Goal: Transaction & Acquisition: Purchase product/service

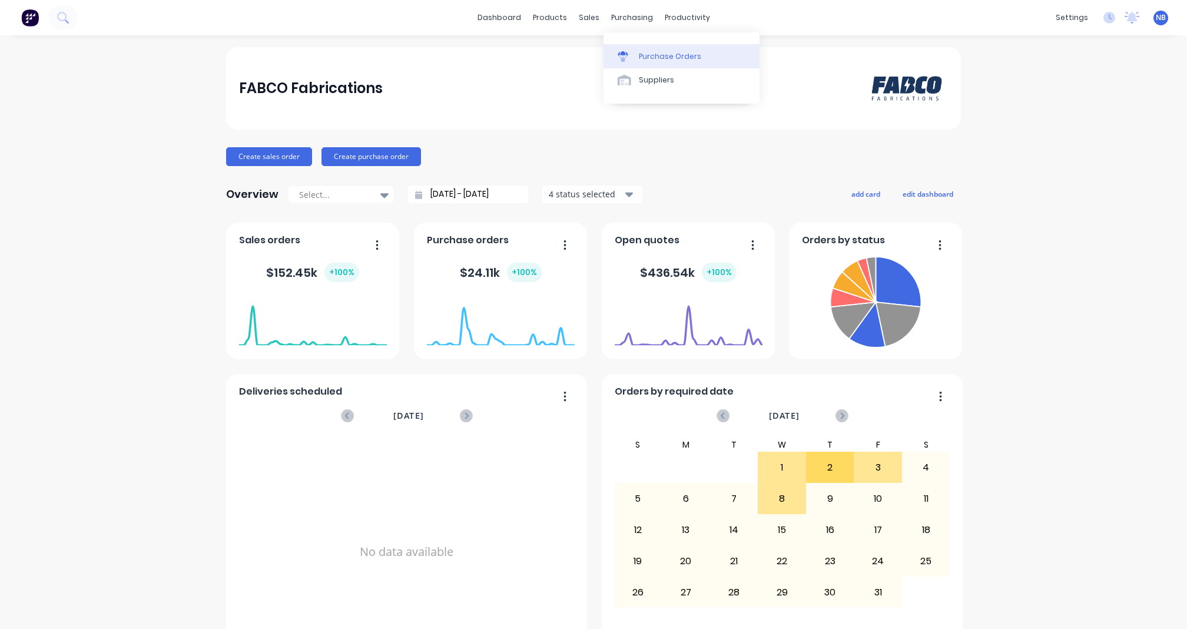
click at [641, 59] on div "Purchase Orders" at bounding box center [670, 56] width 62 height 11
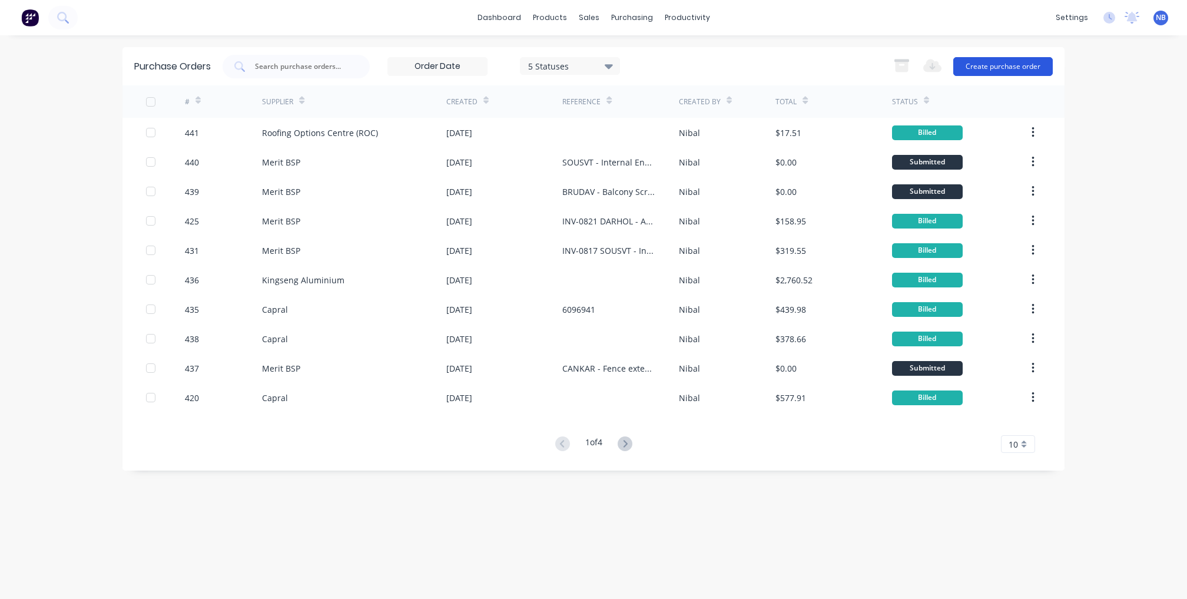
click at [987, 69] on button "Create purchase order" at bounding box center [1003, 66] width 100 height 19
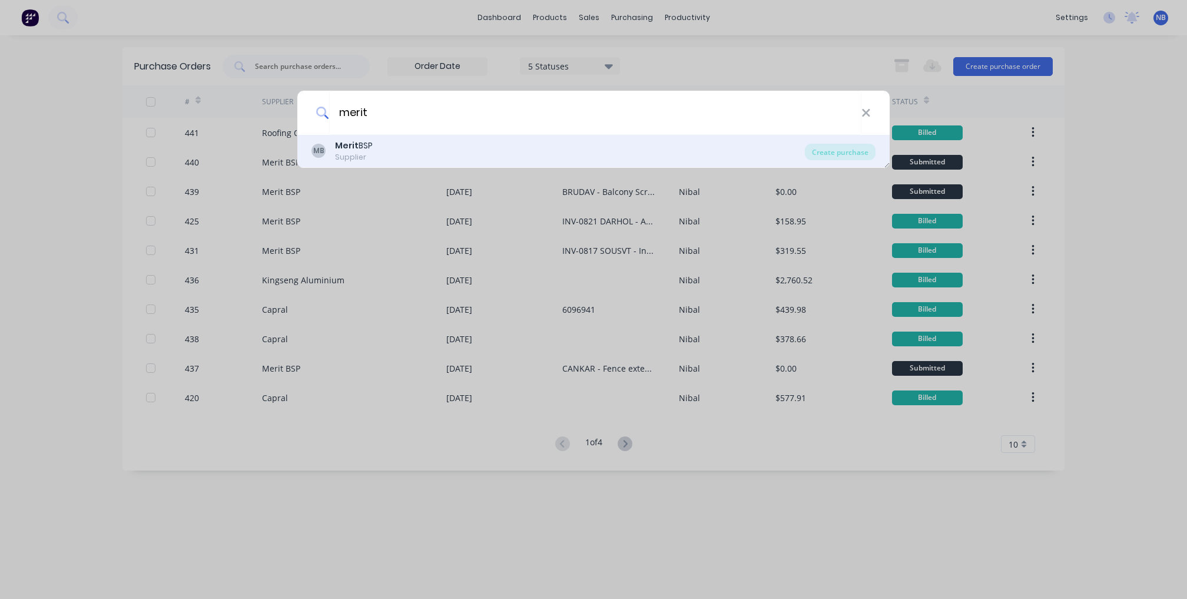
type input "merit"
click at [436, 151] on div "MB Merit BSP Supplier" at bounding box center [557, 151] width 493 height 23
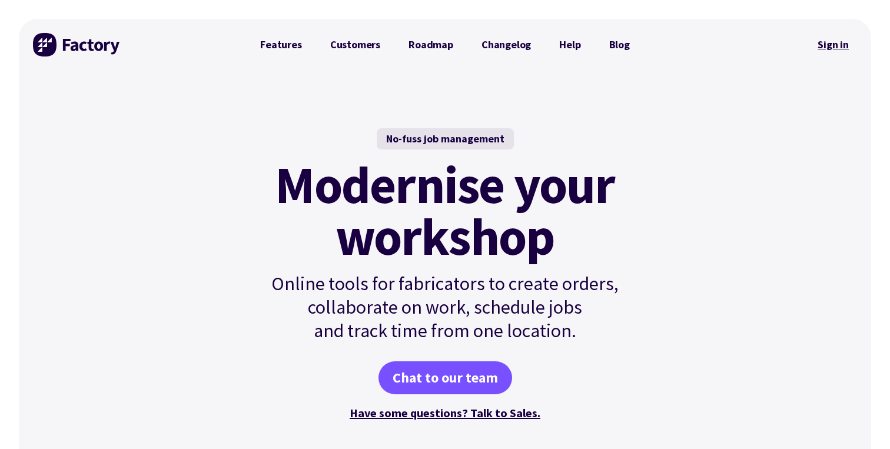
click at [840, 47] on link "Sign in" at bounding box center [834, 44] width 48 height 27
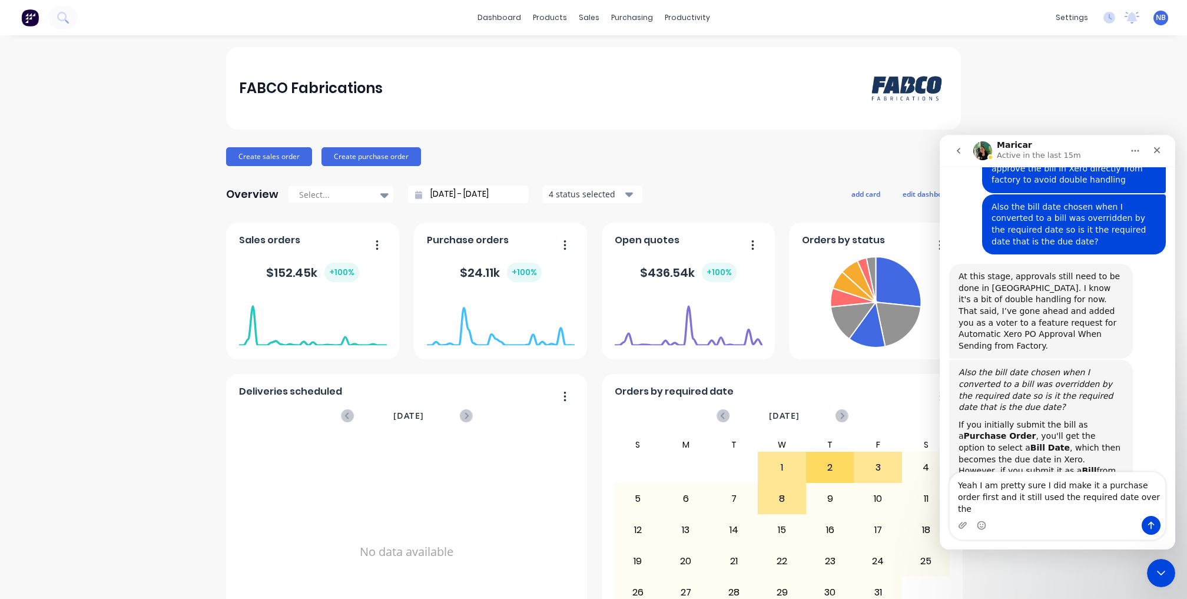
scroll to position [933, 0]
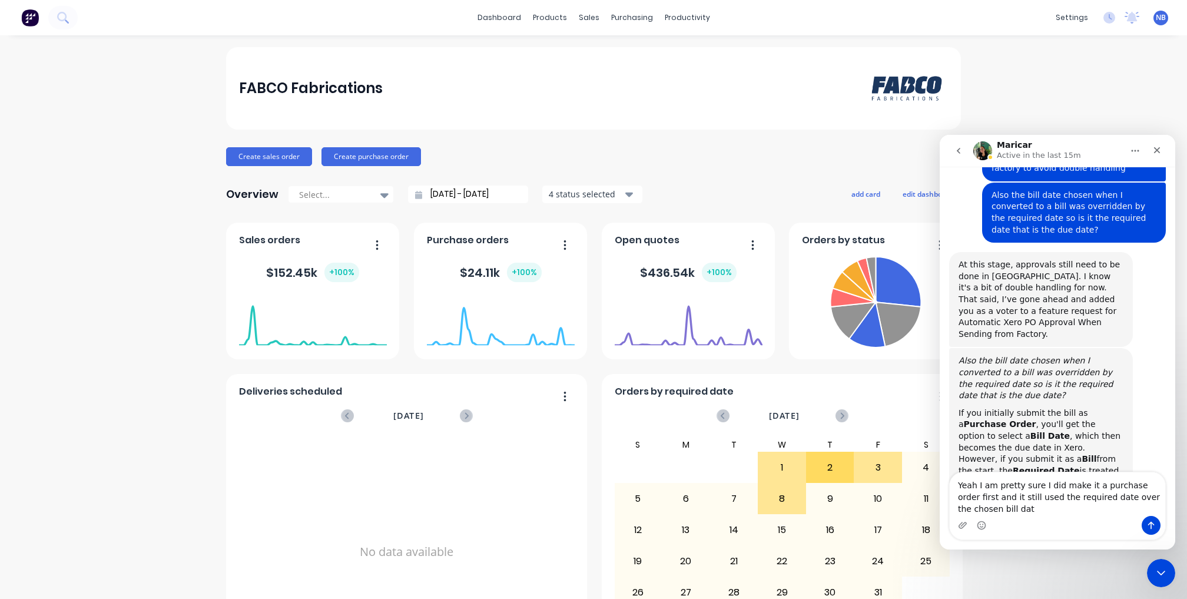
type textarea "Yeah I am pretty sure I did make it a purchase order first and it still used th…"
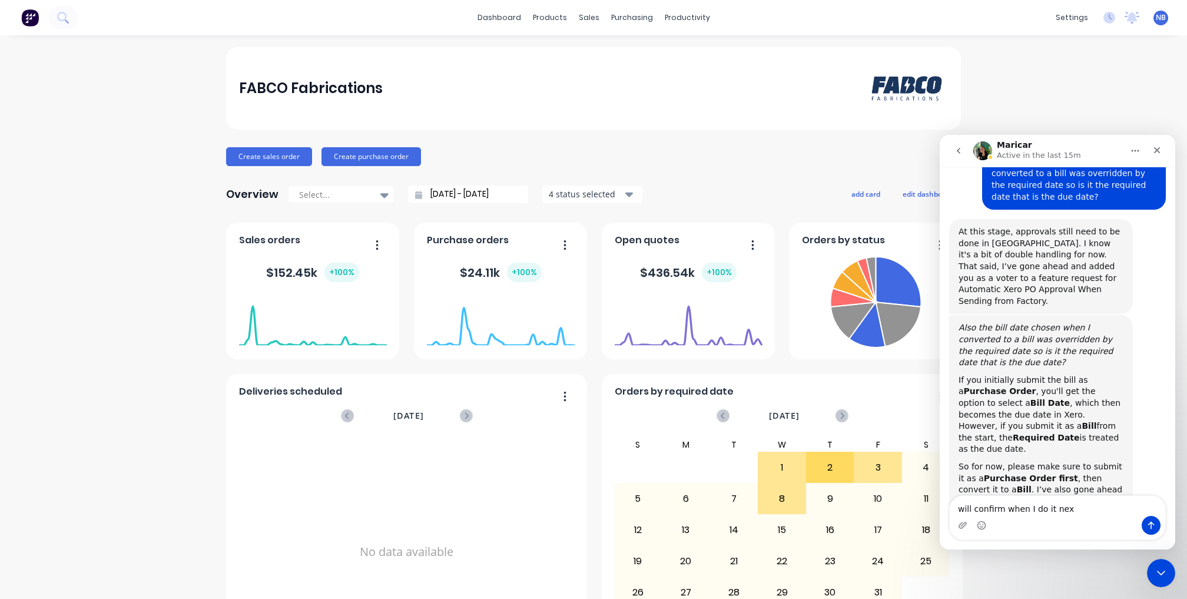
type textarea "will confirm when I do it next"
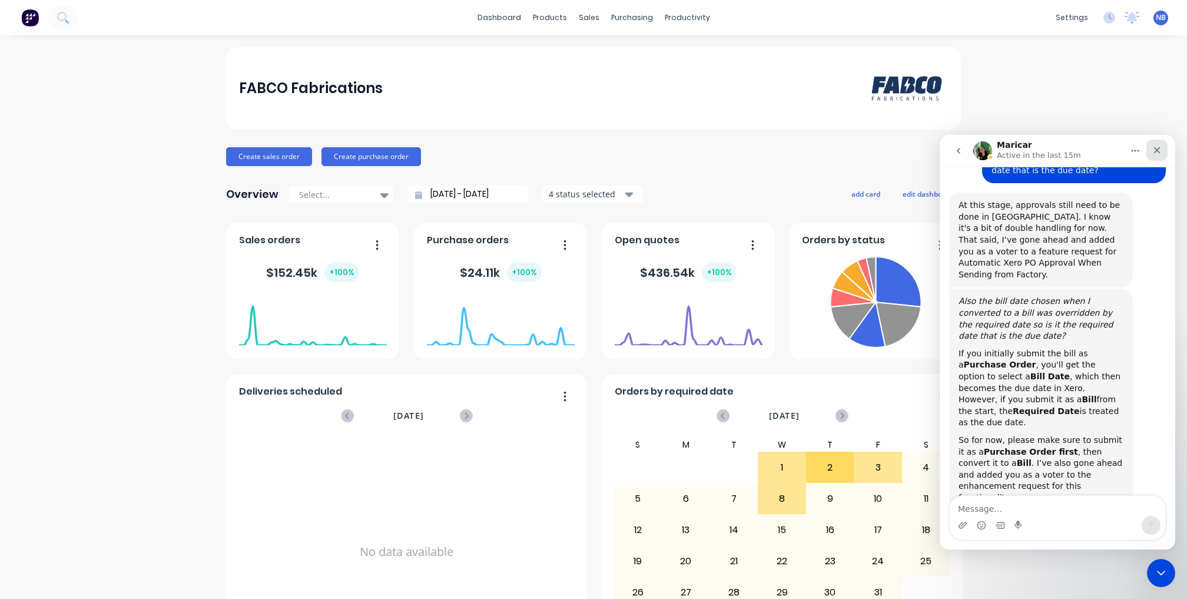
click at [1157, 151] on icon "Close" at bounding box center [1156, 149] width 9 height 9
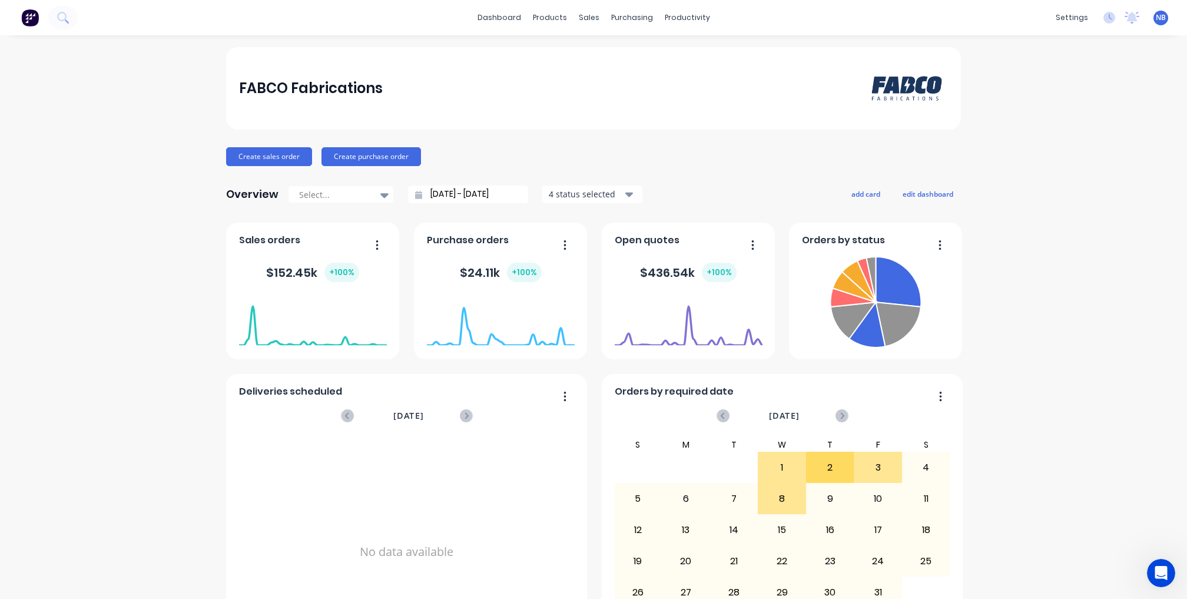
scroll to position [24, 0]
click at [591, 19] on div "sales" at bounding box center [589, 18] width 32 height 18
click at [67, 22] on icon at bounding box center [67, 21] width 4 height 4
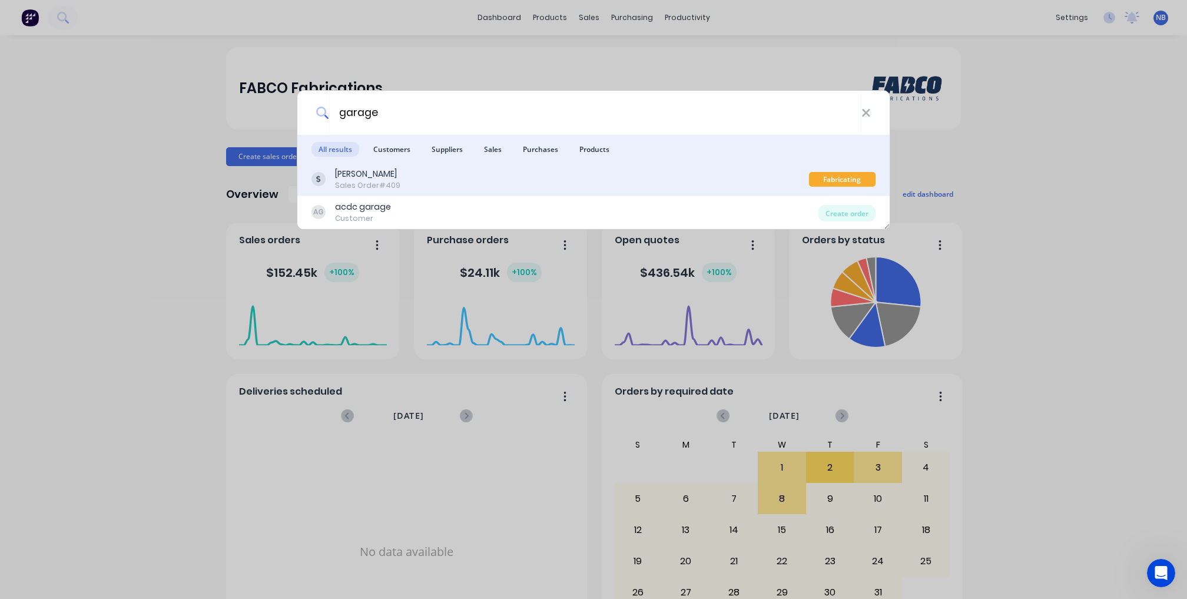
type input "garage"
click at [476, 178] on div "Tinashe Vengesayi Sales Order #409" at bounding box center [560, 179] width 498 height 23
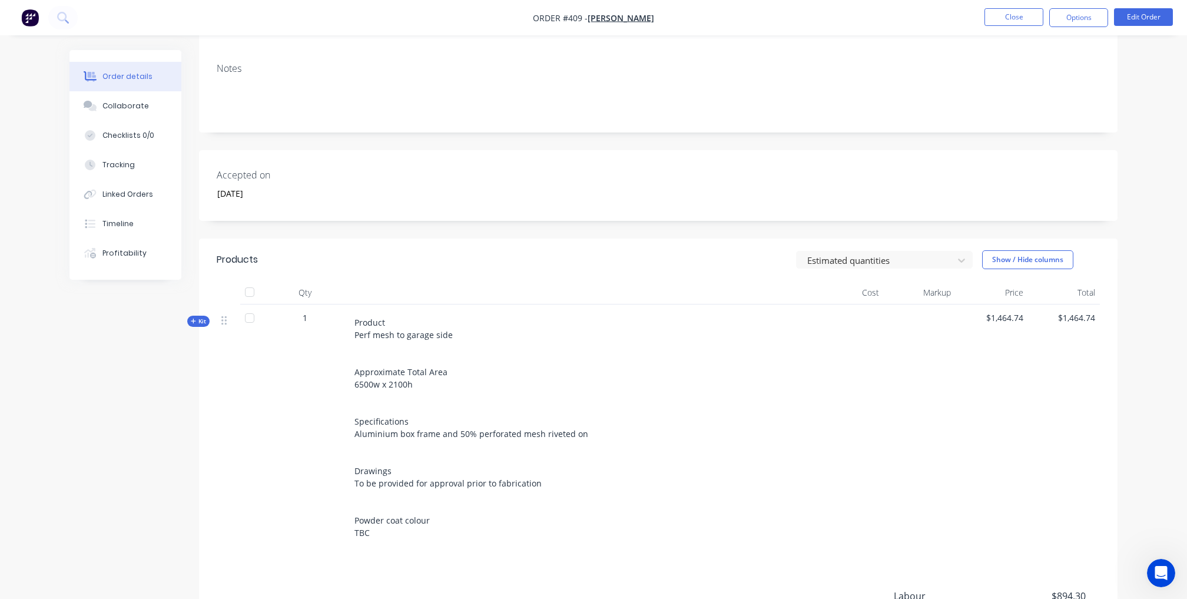
scroll to position [149, 0]
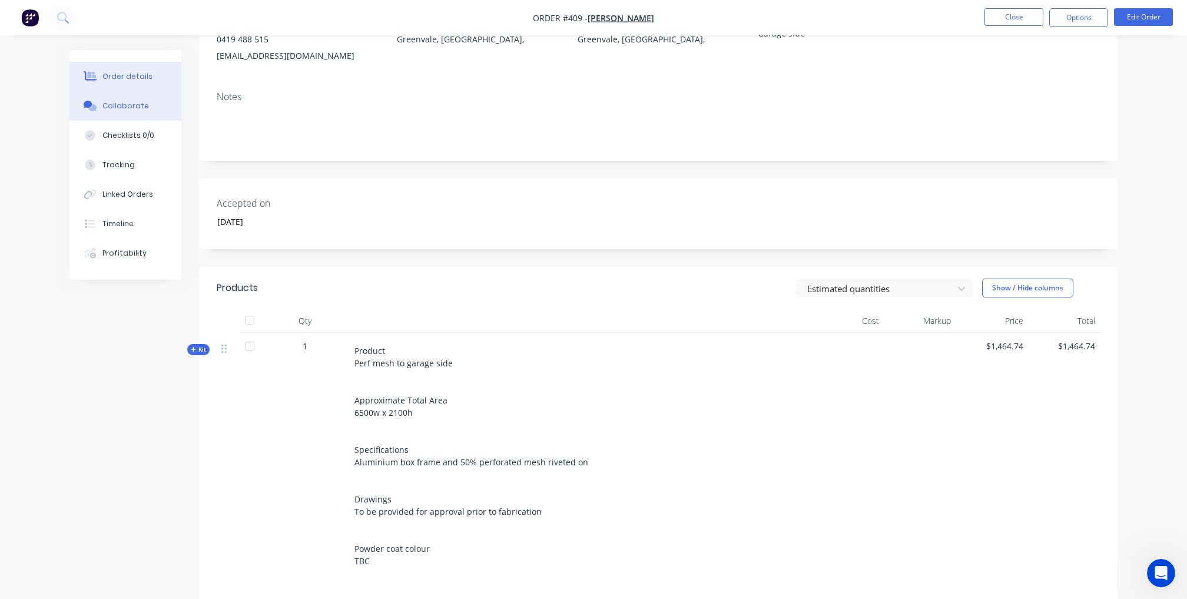
click at [149, 110] on button "Collaborate" at bounding box center [125, 105] width 112 height 29
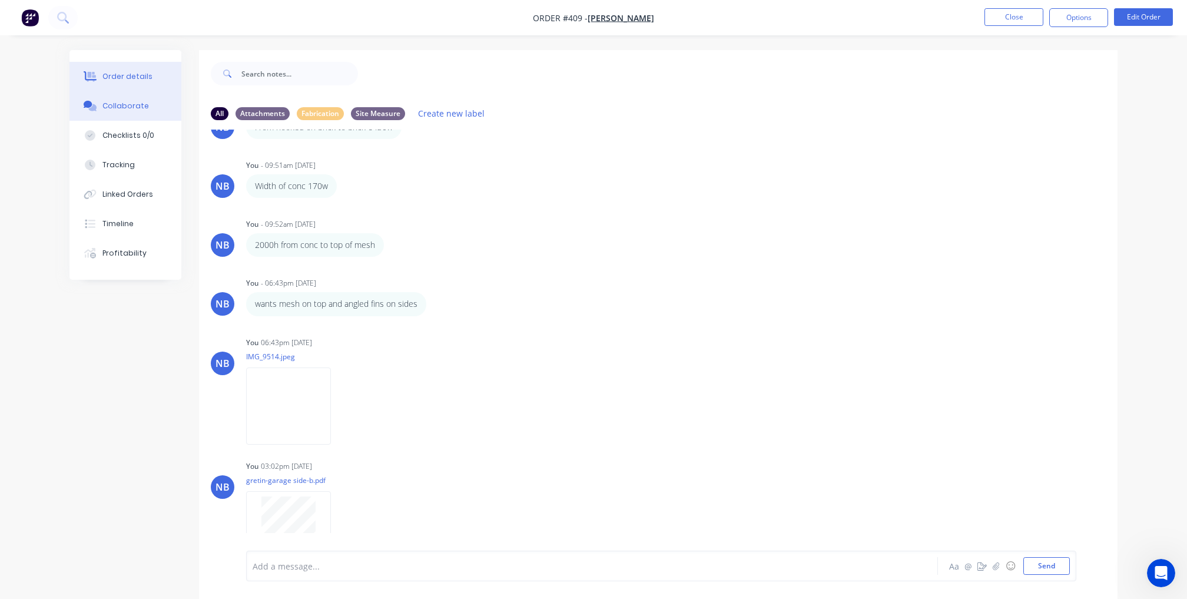
click at [132, 79] on div "Order details" at bounding box center [127, 76] width 50 height 11
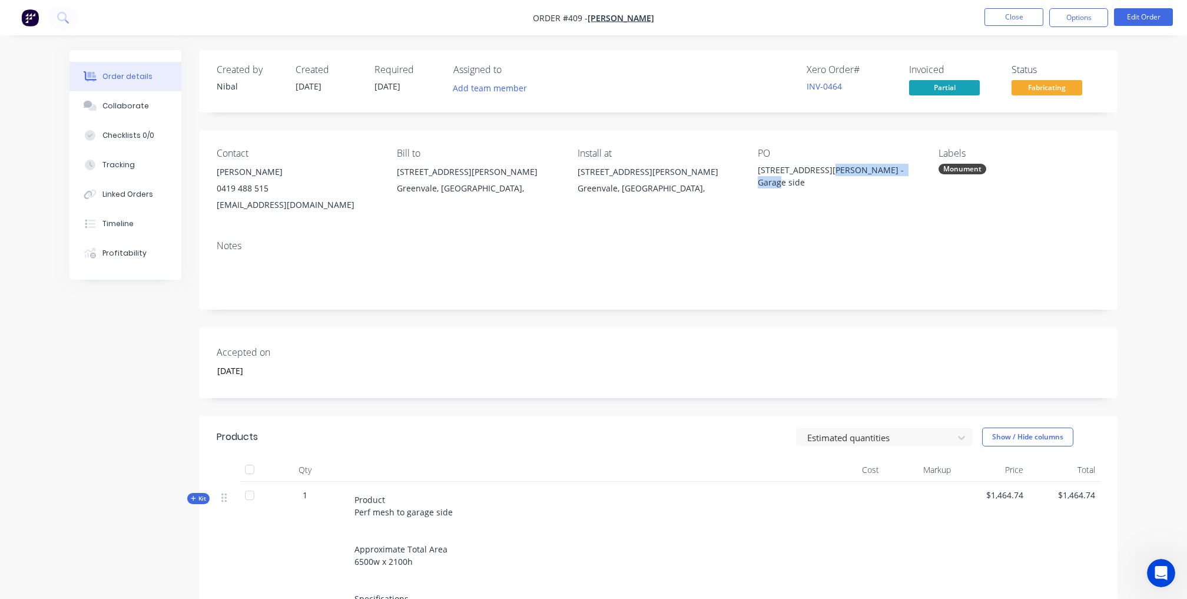
drag, startPoint x: 900, startPoint y: 168, endPoint x: 820, endPoint y: 167, distance: 80.1
click at [820, 167] on div "43 Carrol Lane - GRETIN - Garage side" at bounding box center [831, 176] width 147 height 25
copy div "GRETIN - Garage side"
click at [1068, 19] on button "Options" at bounding box center [1078, 17] width 59 height 19
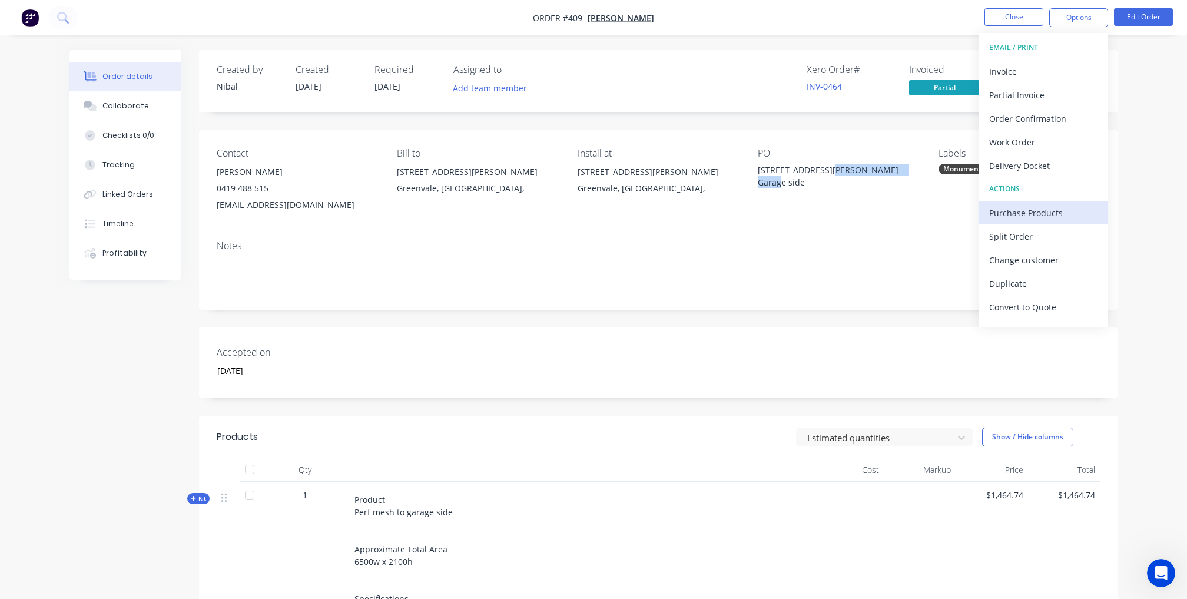
click at [1030, 213] on div "Purchase Products" at bounding box center [1043, 212] width 108 height 17
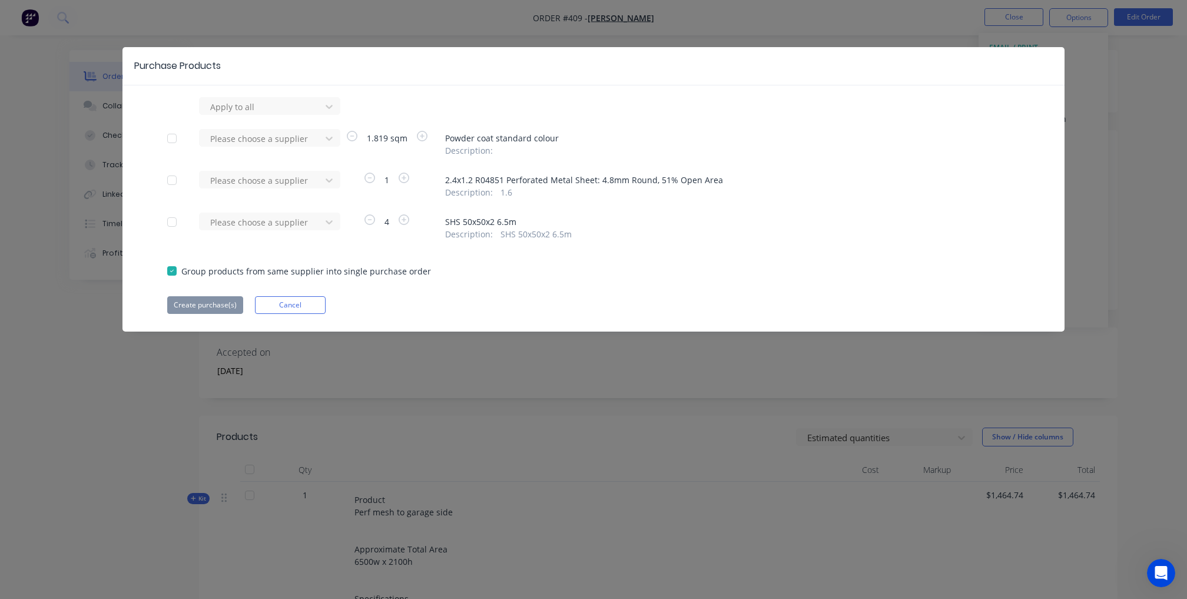
click at [163, 141] on div at bounding box center [172, 139] width 24 height 24
click at [172, 138] on div at bounding box center [172, 139] width 24 height 24
click at [246, 138] on div at bounding box center [262, 138] width 106 height 15
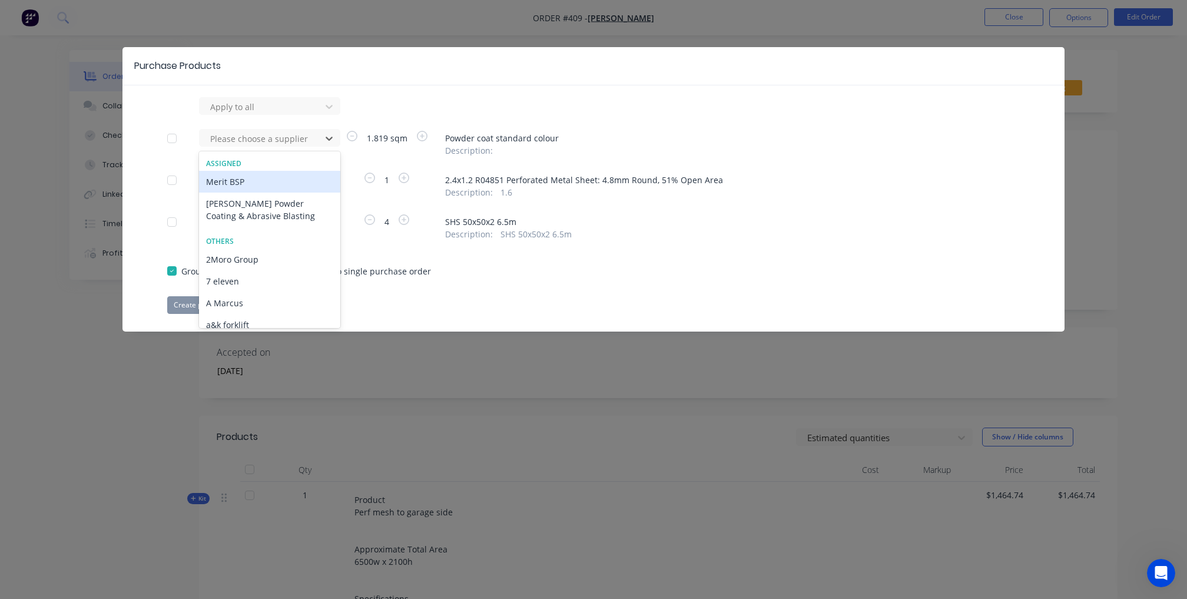
click at [246, 178] on div "Merit BSP" at bounding box center [269, 182] width 141 height 22
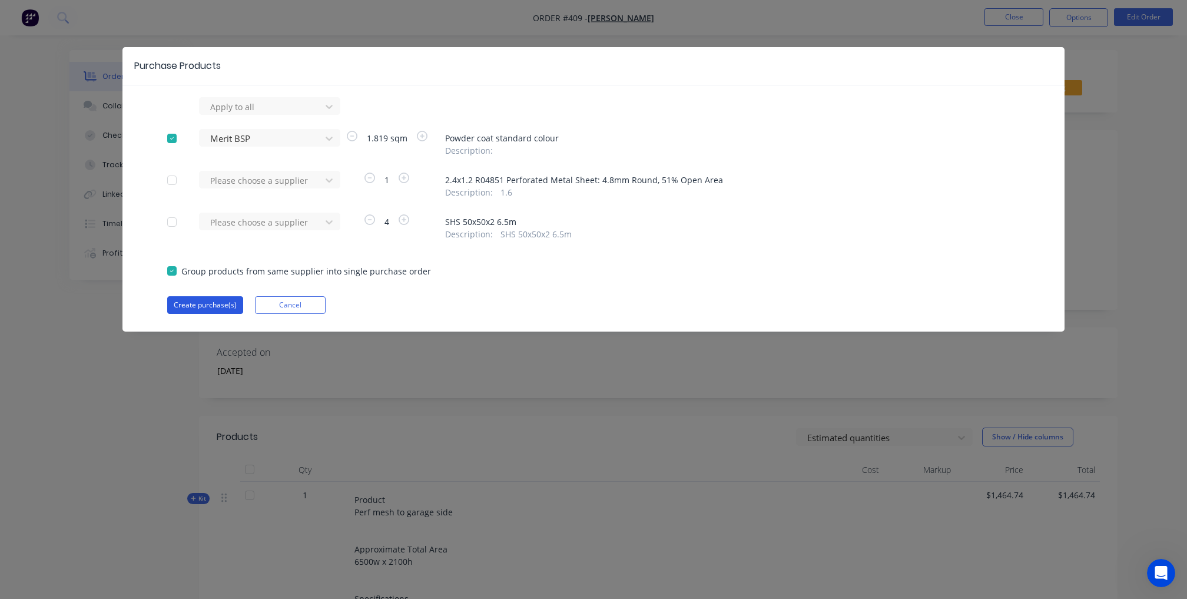
click at [219, 299] on button "Create purchase(s)" at bounding box center [205, 305] width 76 height 18
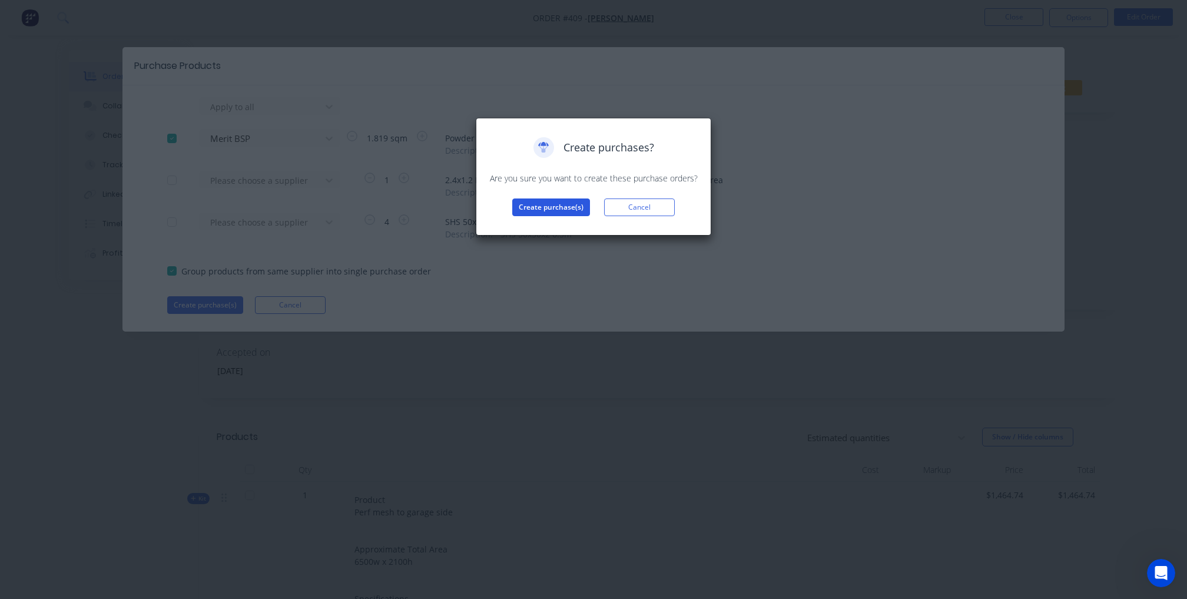
click at [551, 200] on button "Create purchase(s)" at bounding box center [551, 207] width 78 height 18
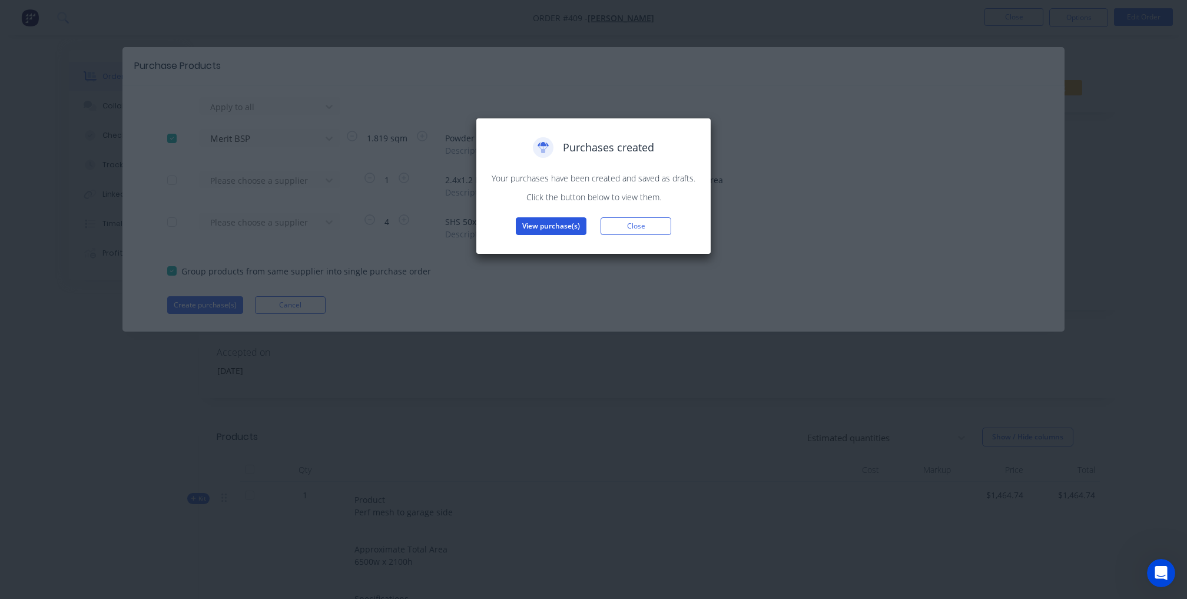
click at [549, 231] on button "View purchase(s)" at bounding box center [551, 226] width 71 height 18
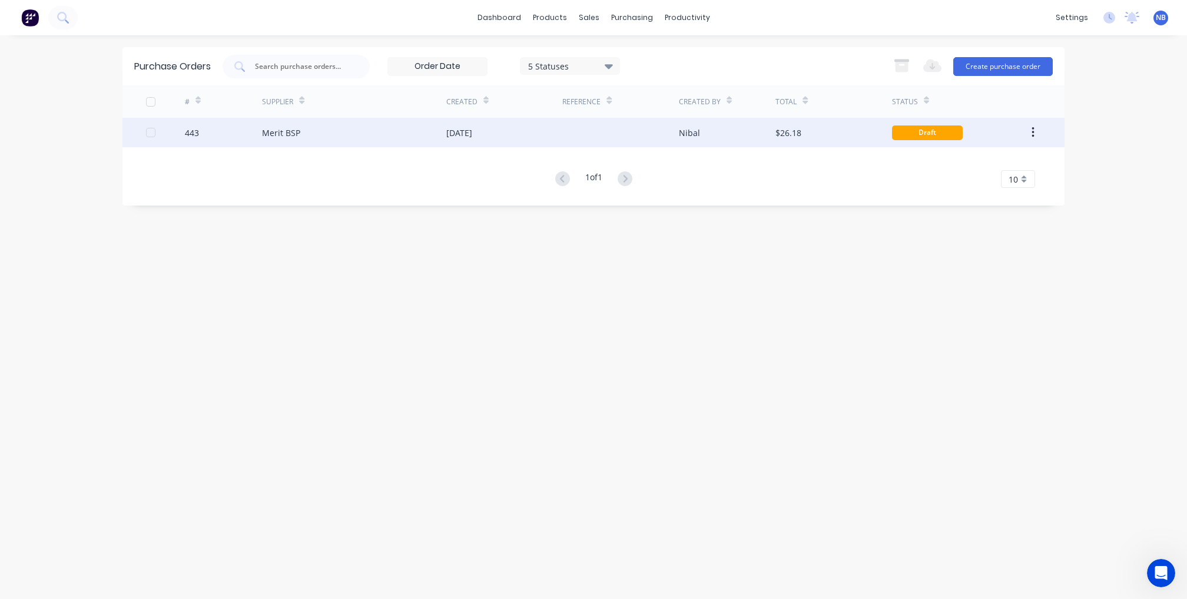
click at [554, 134] on div "10 Oct 2025" at bounding box center [504, 132] width 116 height 29
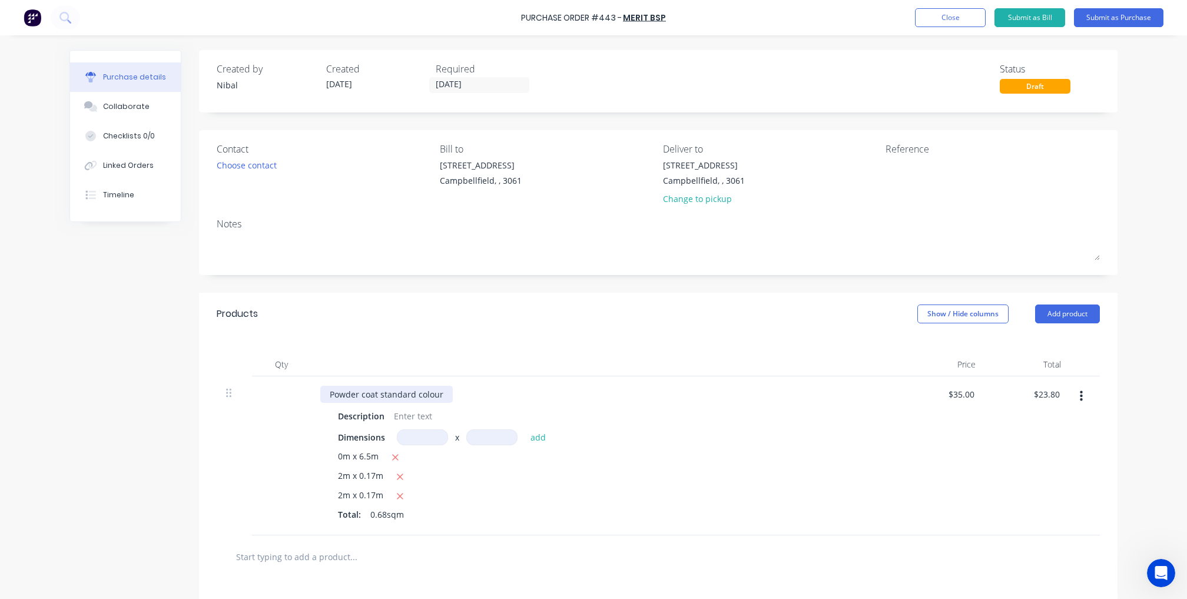
click at [444, 392] on div "Powder coat standard colour" at bounding box center [386, 394] width 132 height 17
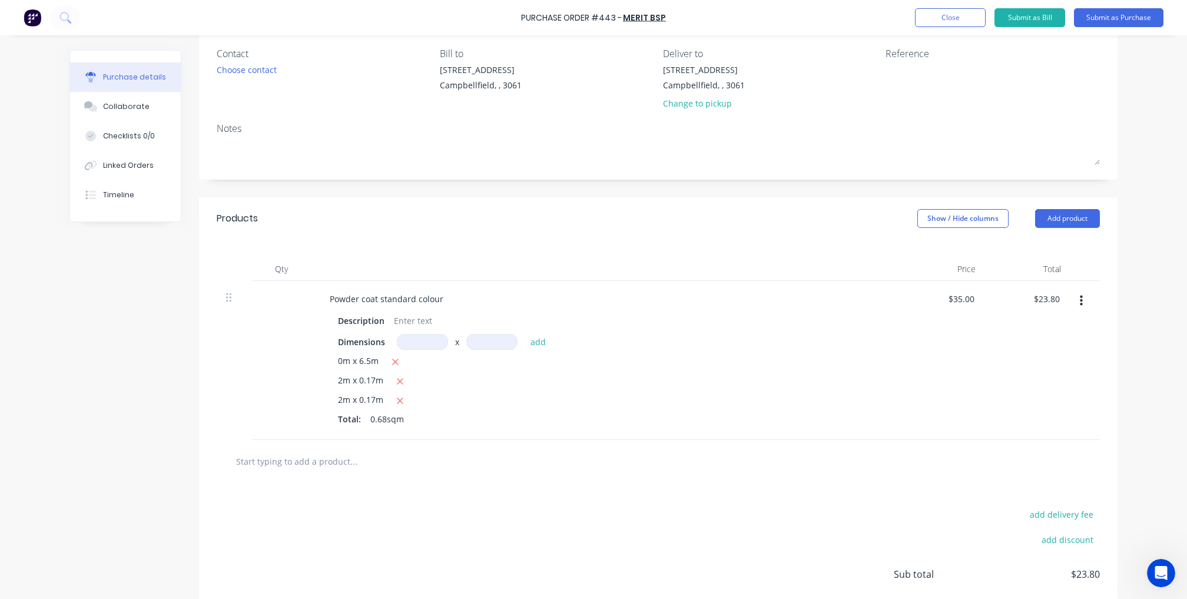
click at [292, 460] on input "text" at bounding box center [354, 461] width 236 height 24
click at [921, 77] on textarea at bounding box center [959, 77] width 147 height 26
paste textarea "GRETIN - Garage side"
type textarea "x"
type textarea "GRETIN - Garage side"
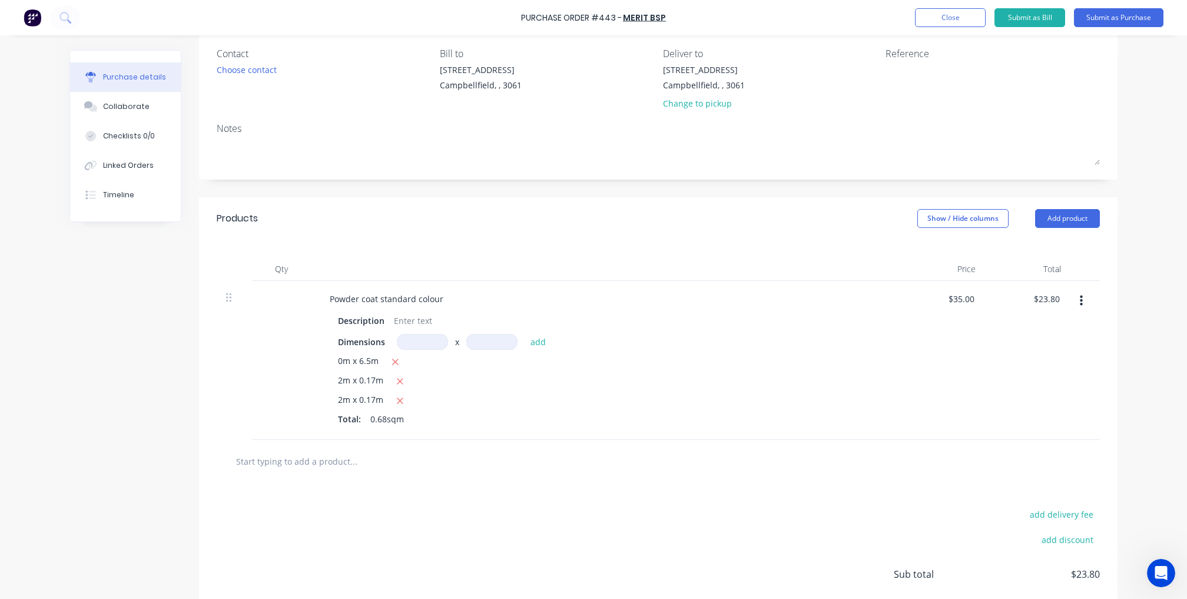
type textarea "x"
type textarea "GRETIN - Garage side"
click at [351, 460] on input "text" at bounding box center [354, 461] width 236 height 24
type textarea "x"
type input "P"
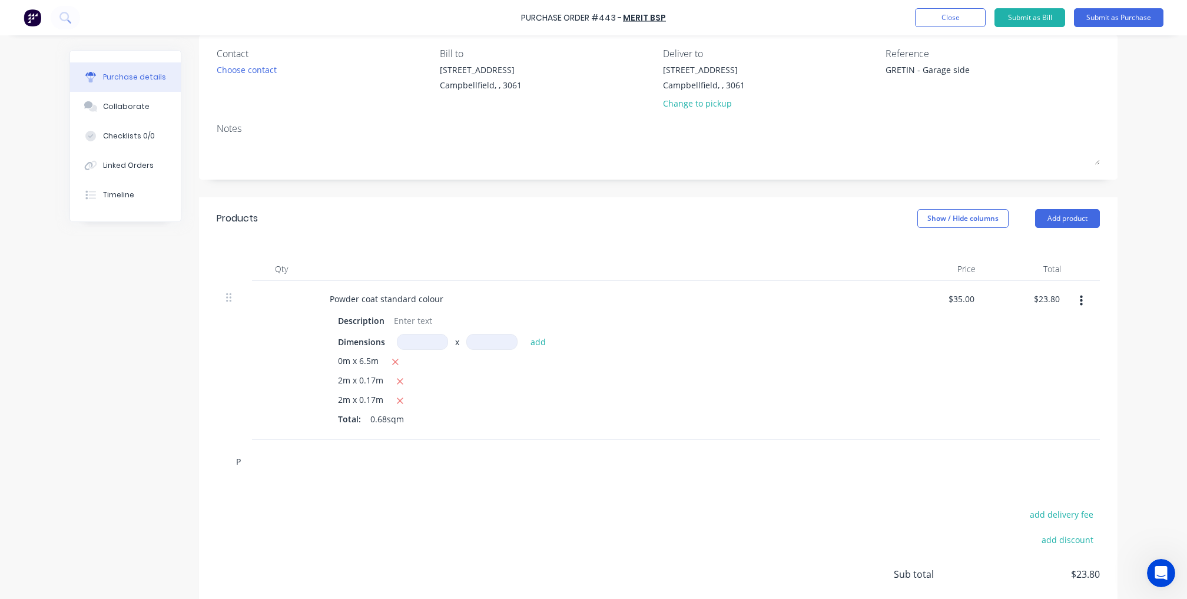
type textarea "x"
type input "Po"
type textarea "x"
type input "Pow"
type textarea "x"
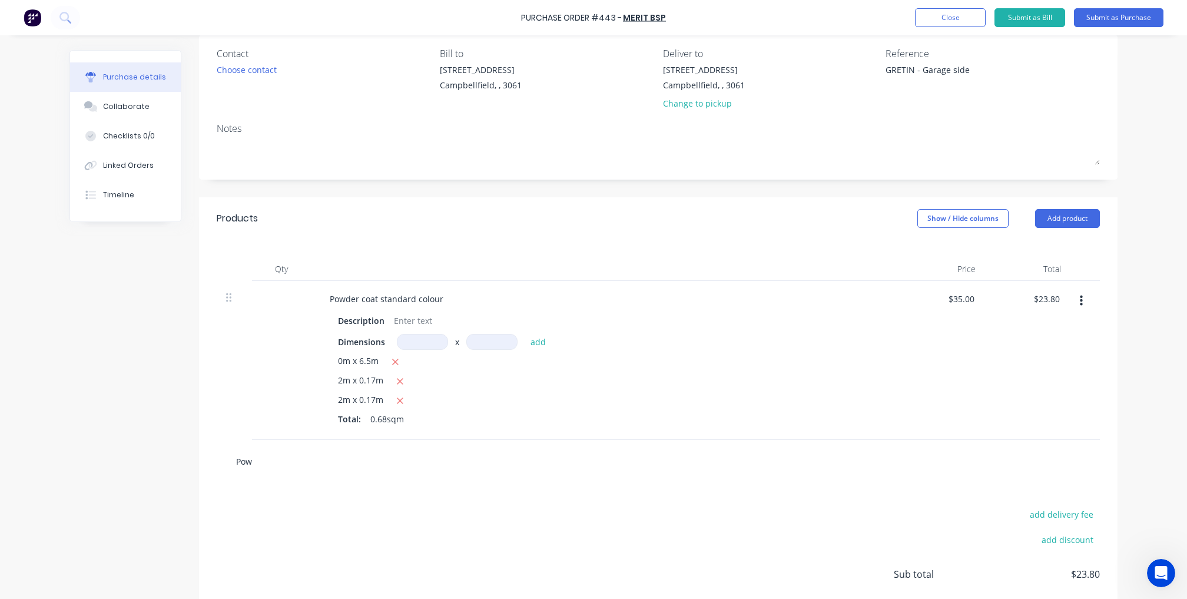
type input "Powd"
type textarea "x"
type input "Powde"
type textarea "x"
type input "Powder"
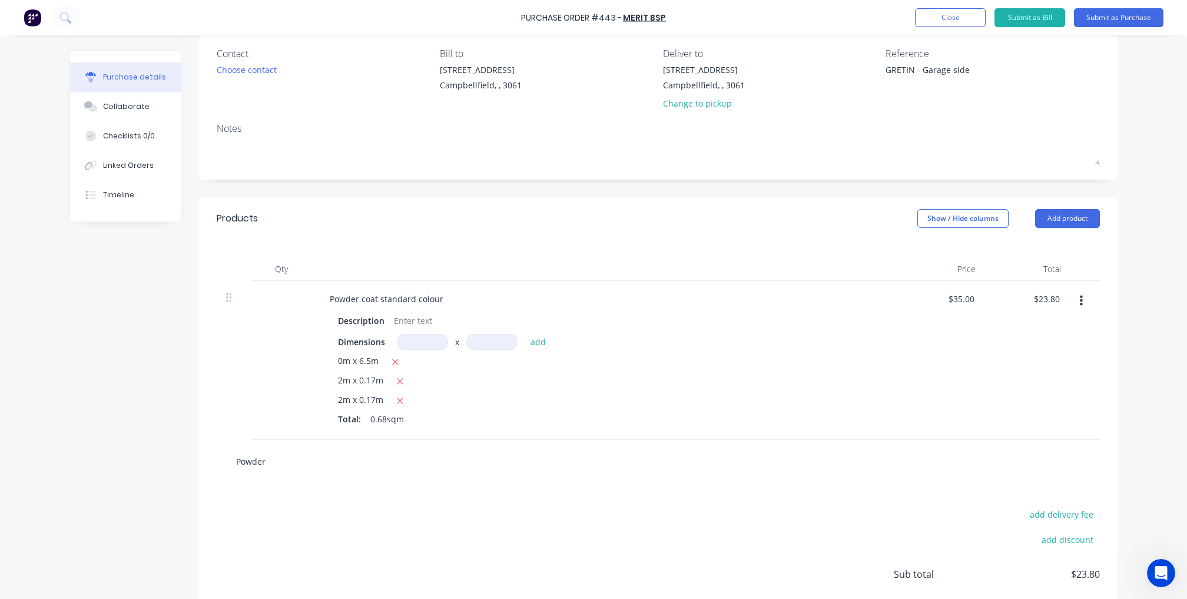
type textarea "x"
type input "Powder"
type textarea "x"
type input "Powder c"
type textarea "x"
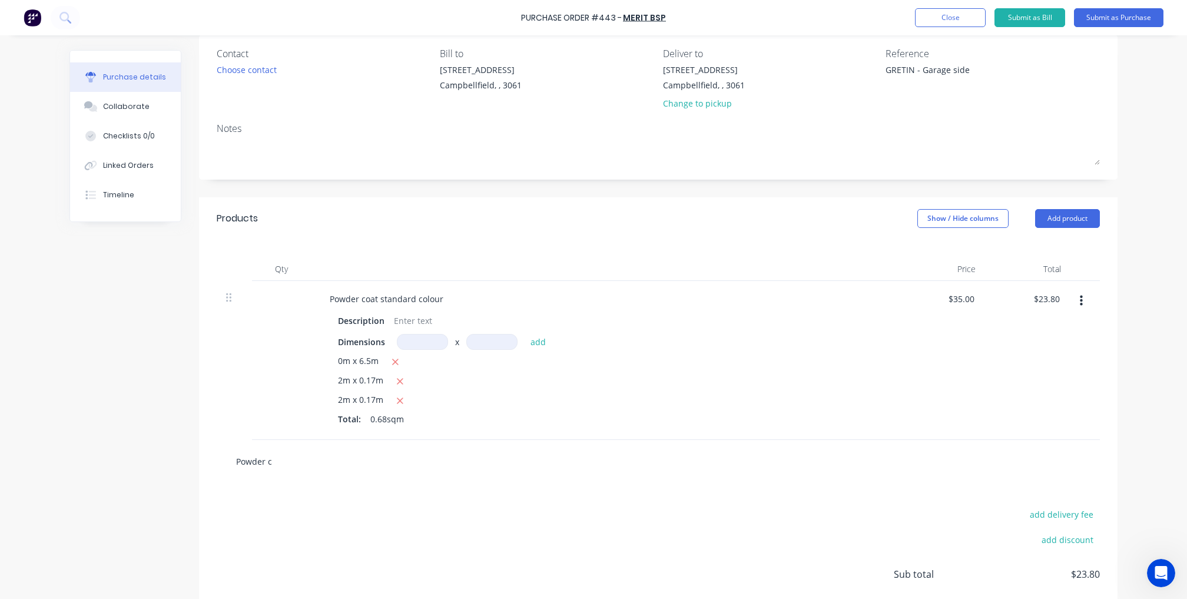
type input "Powder co"
type textarea "x"
type input "Powder coa"
type textarea "x"
type input "Powder coat"
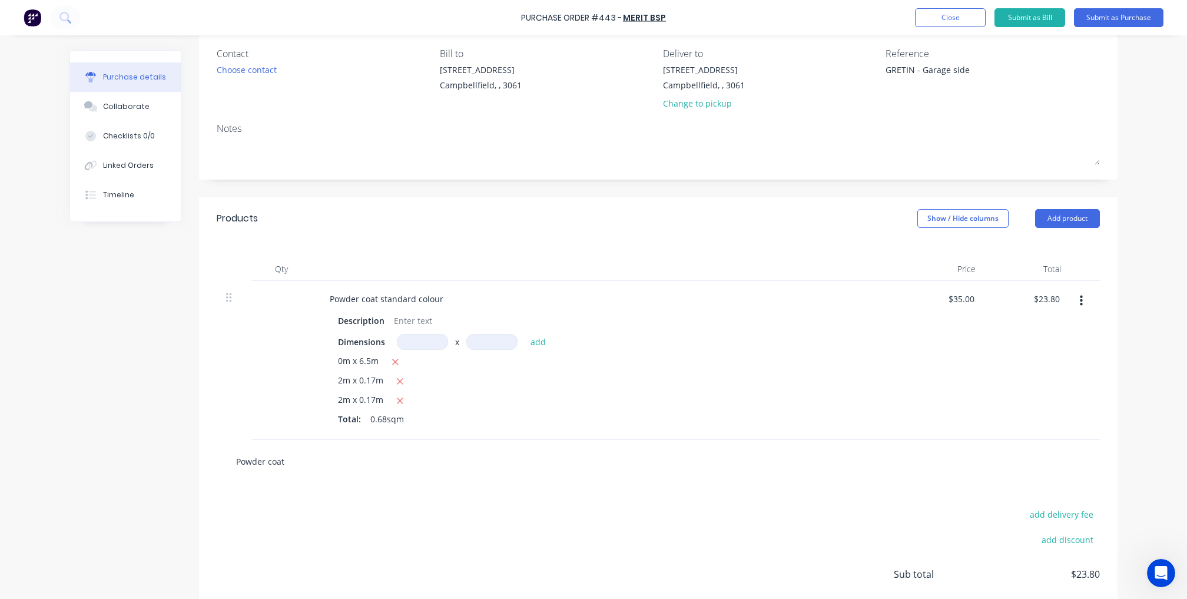
type textarea "x"
type input "Powder coat"
type textarea "x"
type input "Powder coat c"
type textarea "x"
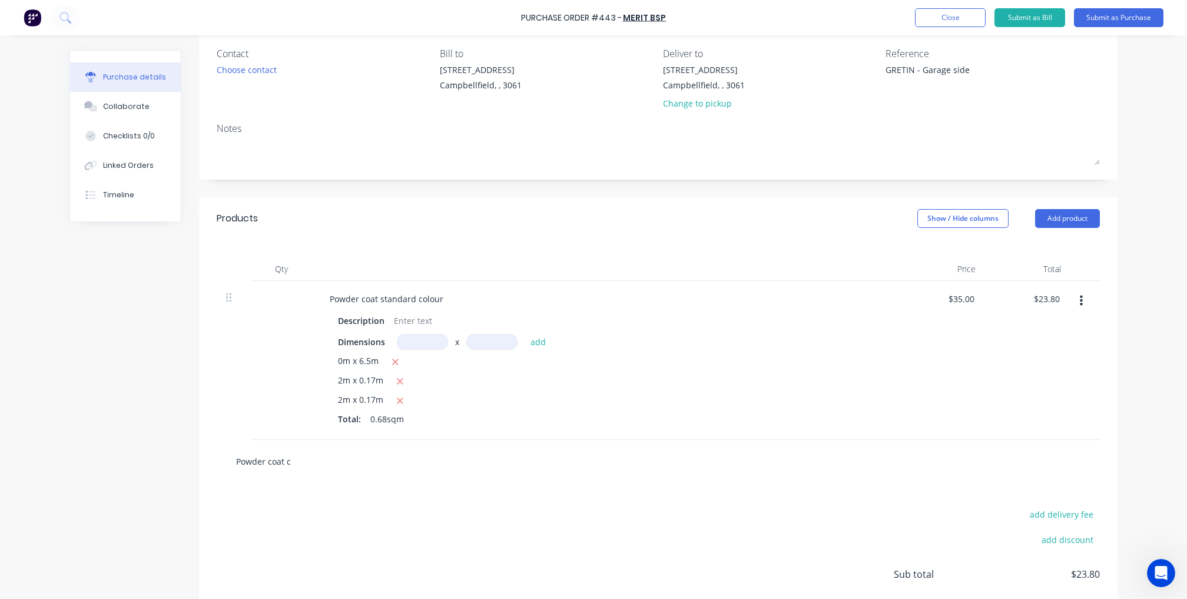
type input "Powder coat co"
type textarea "x"
type input "Powder coat col"
type textarea "x"
type input "Powder coat colo"
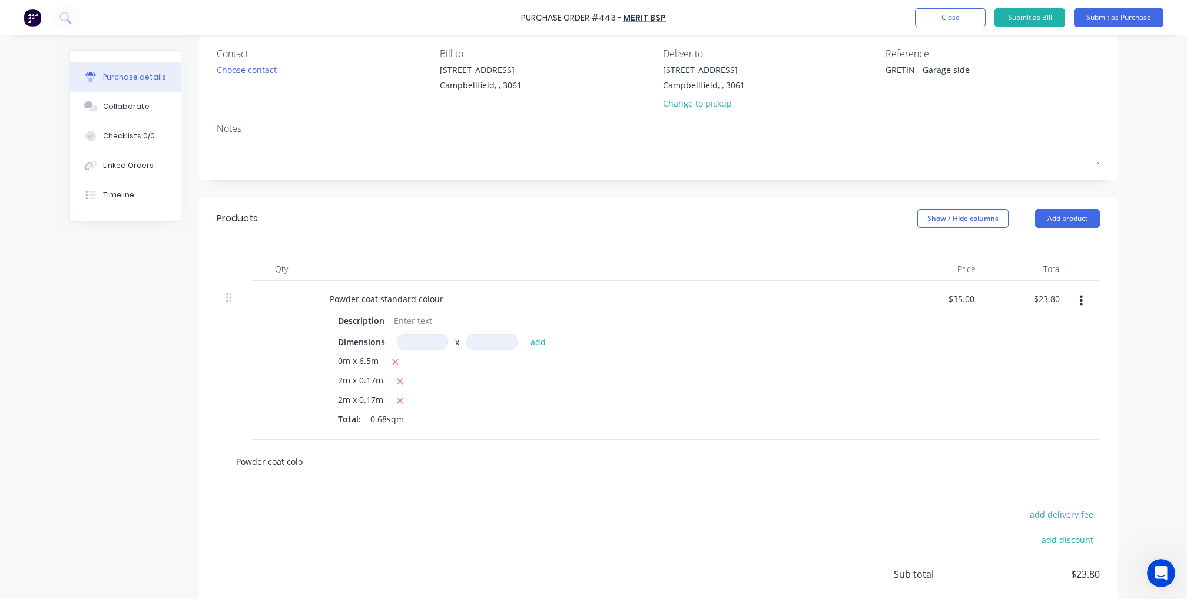
type textarea "x"
type input "Powder coat colou"
type textarea "x"
type input "Powder coat colour"
type textarea "x"
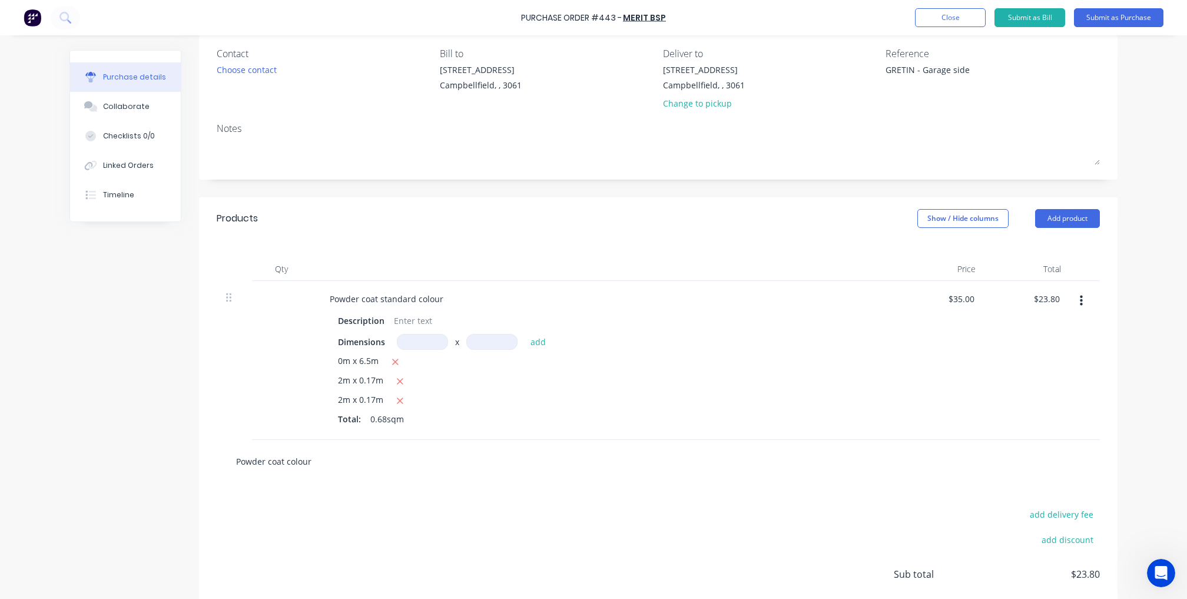
type input "Powder coat colour"
type textarea "x"
type input "Powder coat colour -"
type textarea "x"
type input "Powder coat colour -"
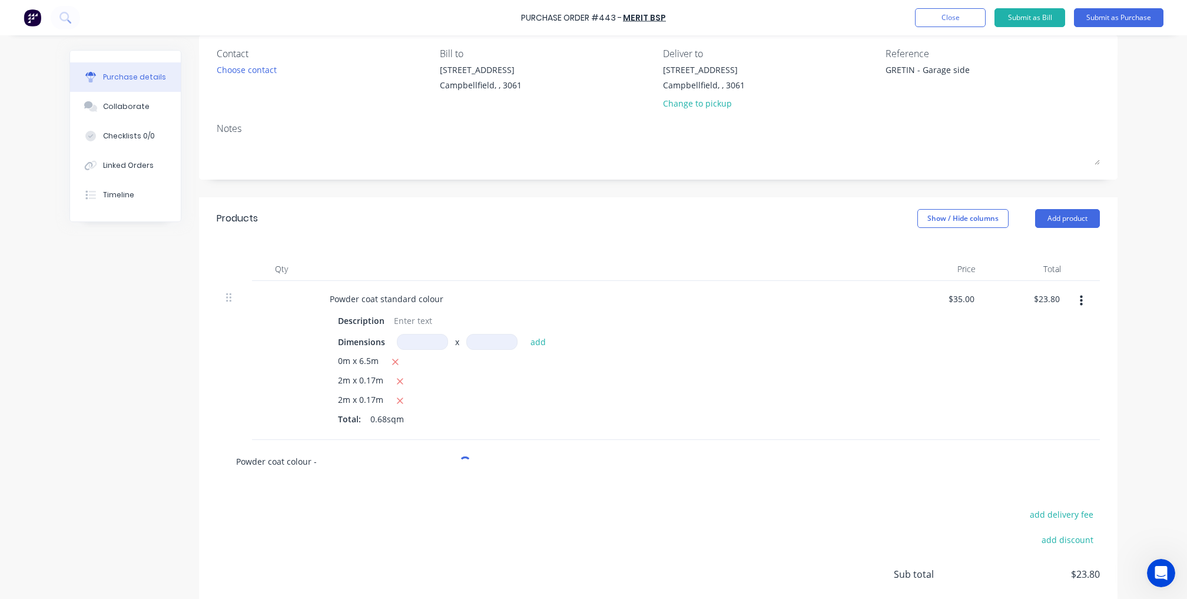
type textarea "x"
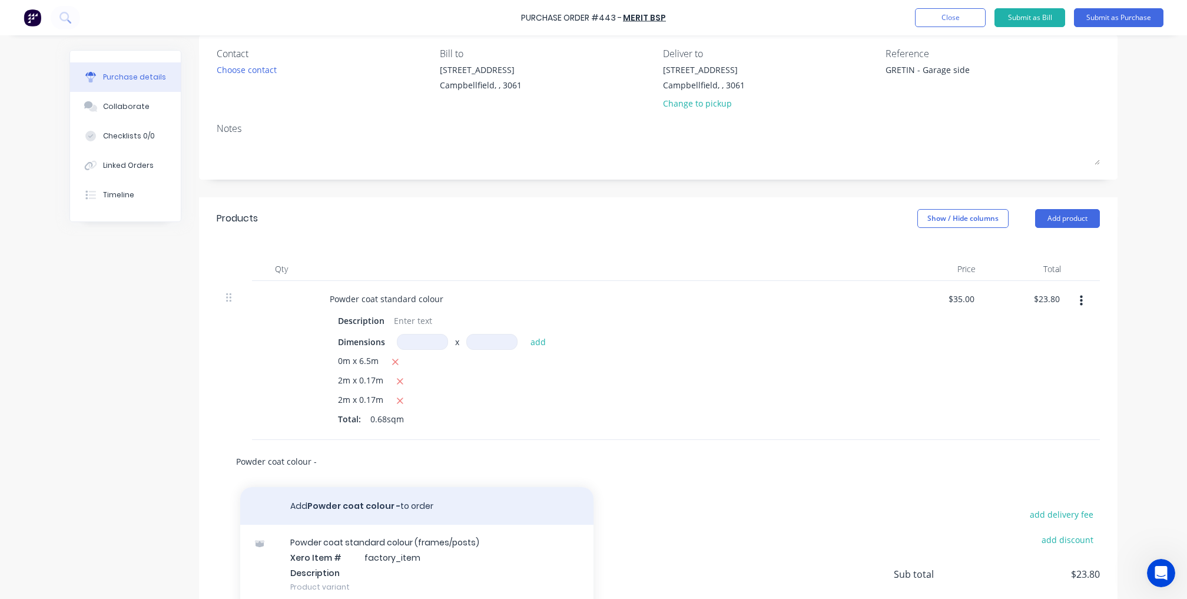
type input "Powder coat colour -"
click at [345, 509] on button "Add Powder coat colour - to order" at bounding box center [416, 506] width 353 height 38
type textarea "x"
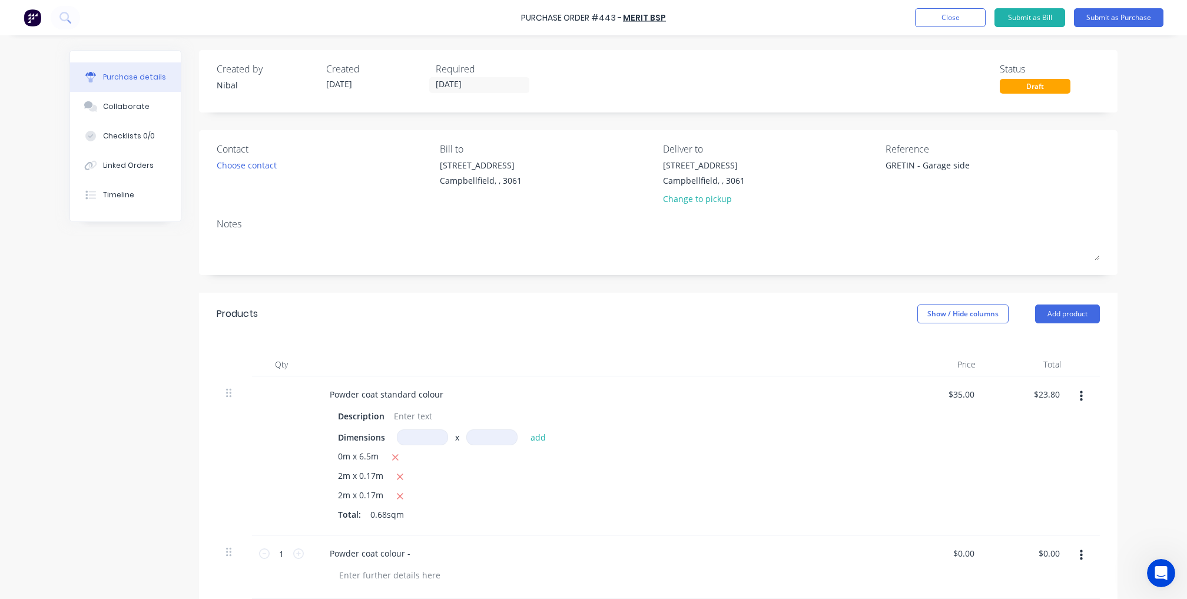
scroll to position [45, 0]
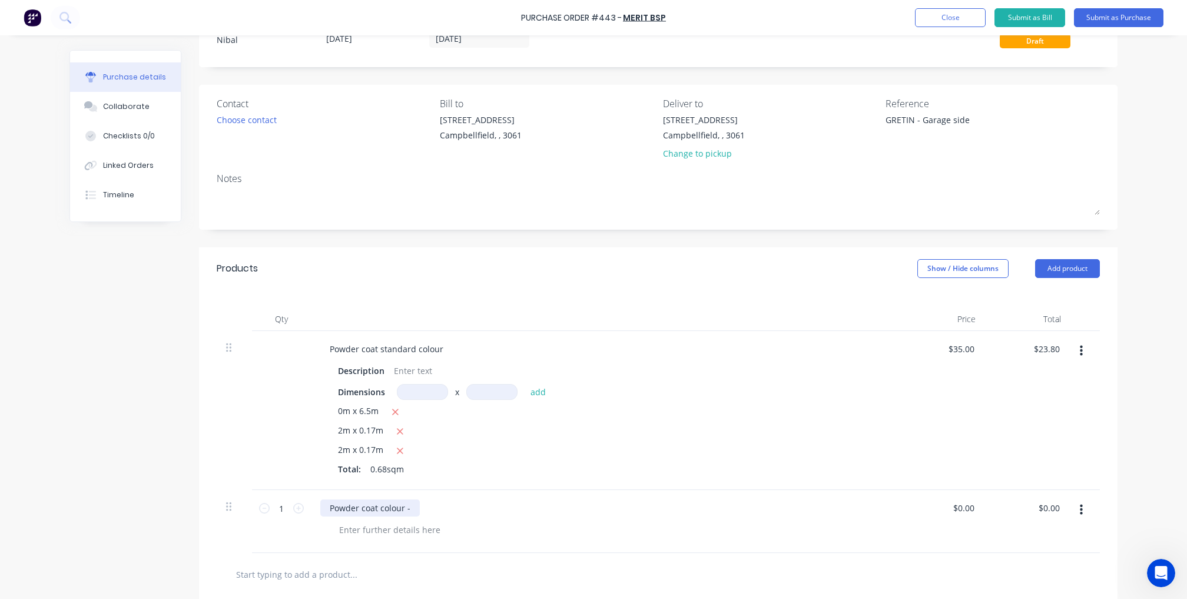
type textarea "x"
click at [415, 508] on div "Powder coat colour -" at bounding box center [370, 507] width 100 height 17
click at [1081, 351] on icon "button" at bounding box center [1081, 351] width 3 height 11
click at [1013, 460] on button "Delete" at bounding box center [1045, 453] width 100 height 24
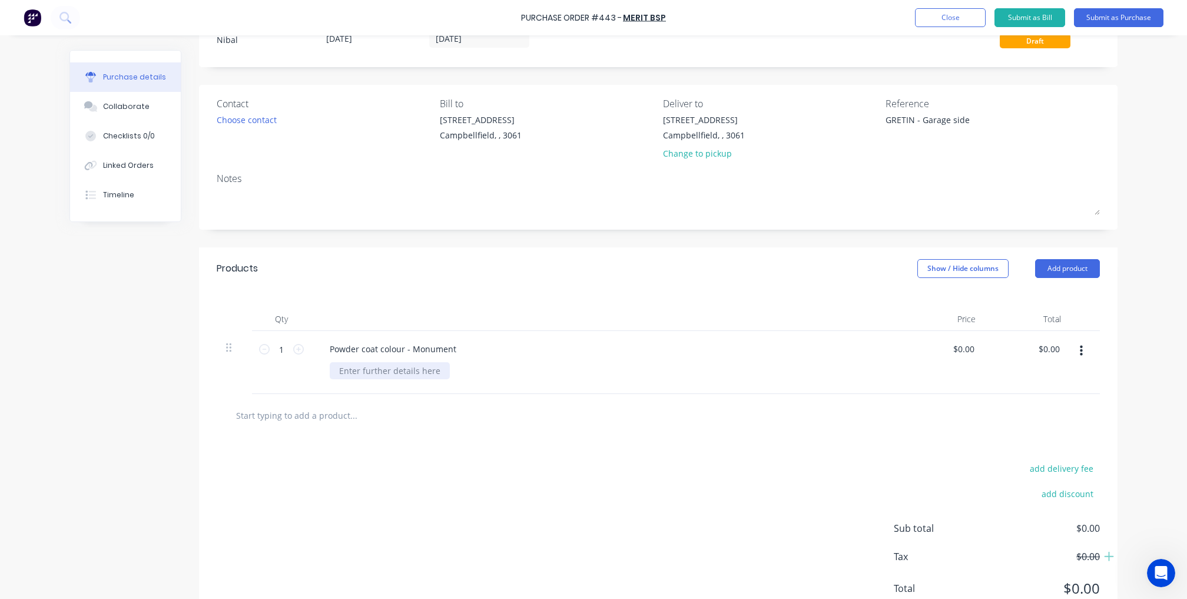
type textarea "x"
click at [392, 373] on div at bounding box center [390, 370] width 120 height 17
click at [349, 372] on div "1x angled slat panel" at bounding box center [379, 370] width 98 height 17
click at [344, 372] on div "1x angled slat panel" at bounding box center [379, 370] width 98 height 17
click at [419, 368] on div "2x angled slat panel" at bounding box center [379, 370] width 98 height 17
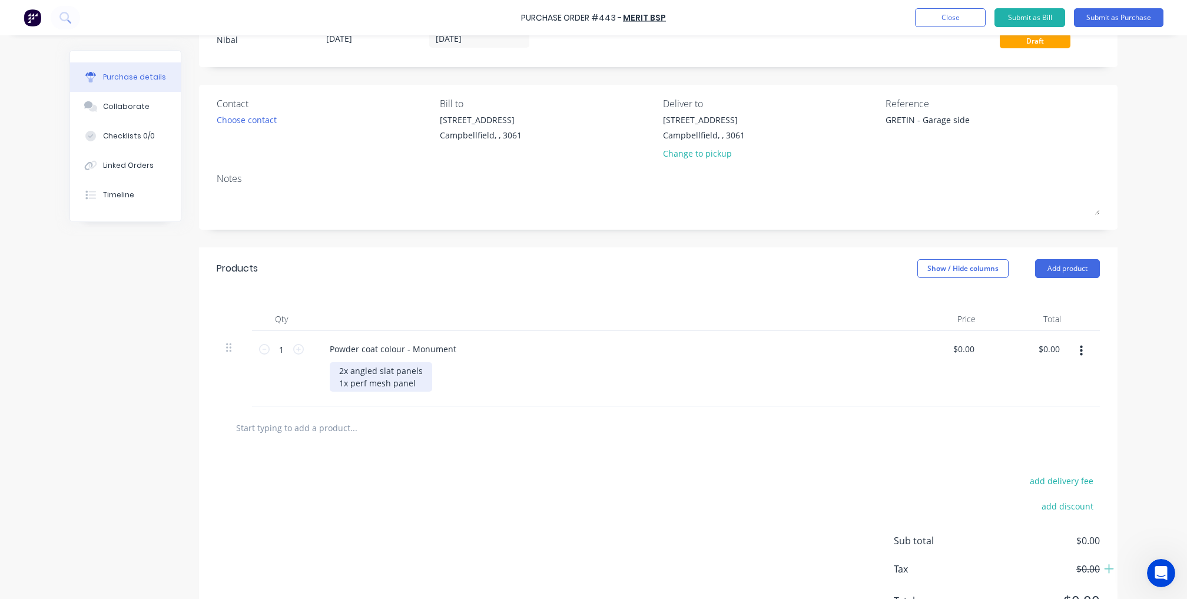
scroll to position [0, 0]
click at [1140, 95] on div "Purchase Order #443 - Merit BSP Add product Close Submit as Bill Submit as Purc…" at bounding box center [593, 299] width 1187 height 599
click at [1126, 22] on button "Submit as Purchase" at bounding box center [1118, 17] width 89 height 19
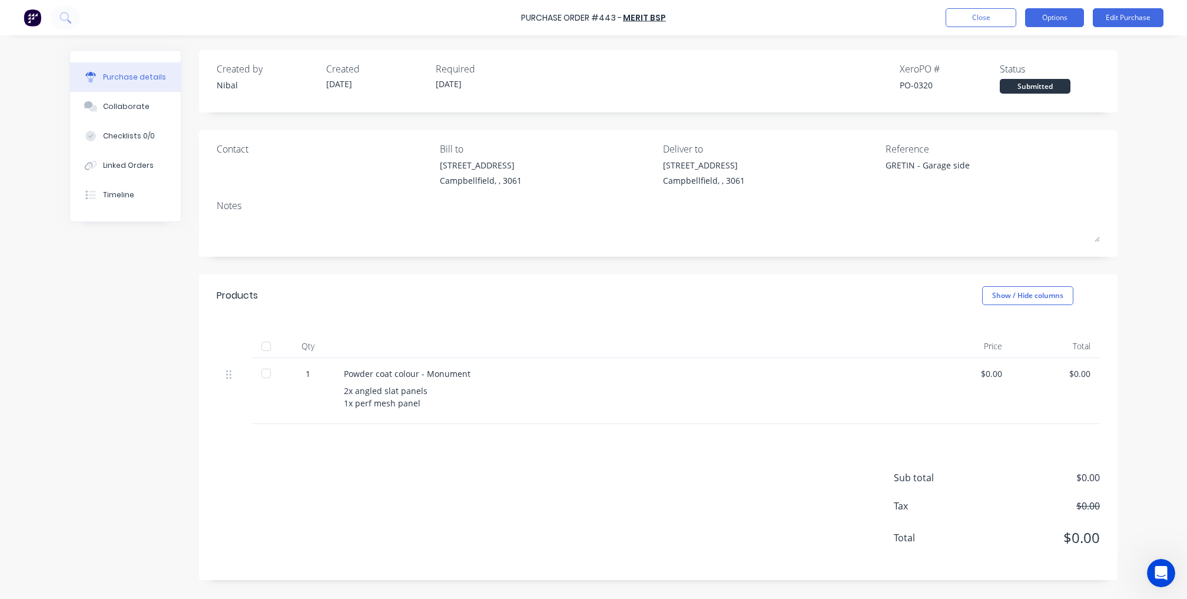
click at [1057, 22] on button "Options" at bounding box center [1054, 17] width 59 height 19
click at [1027, 53] on div "Print / Email" at bounding box center [1028, 47] width 91 height 17
click at [1012, 95] on div "Without pricing" at bounding box center [1028, 95] width 91 height 17
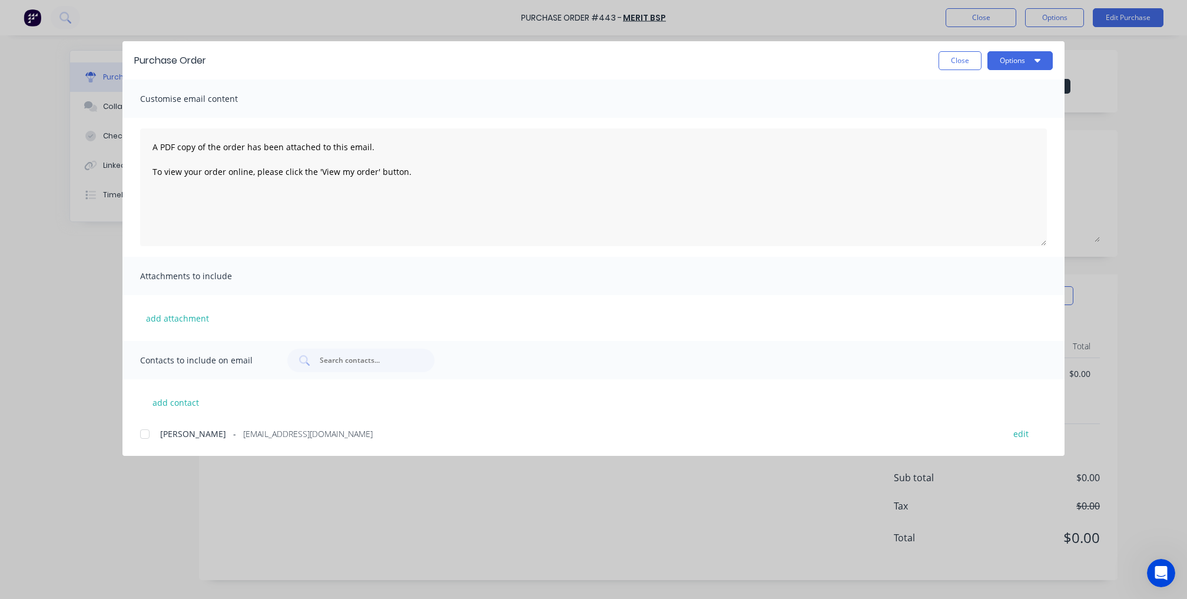
click at [145, 432] on div at bounding box center [145, 434] width 24 height 24
click at [969, 58] on button "Close" at bounding box center [960, 60] width 43 height 19
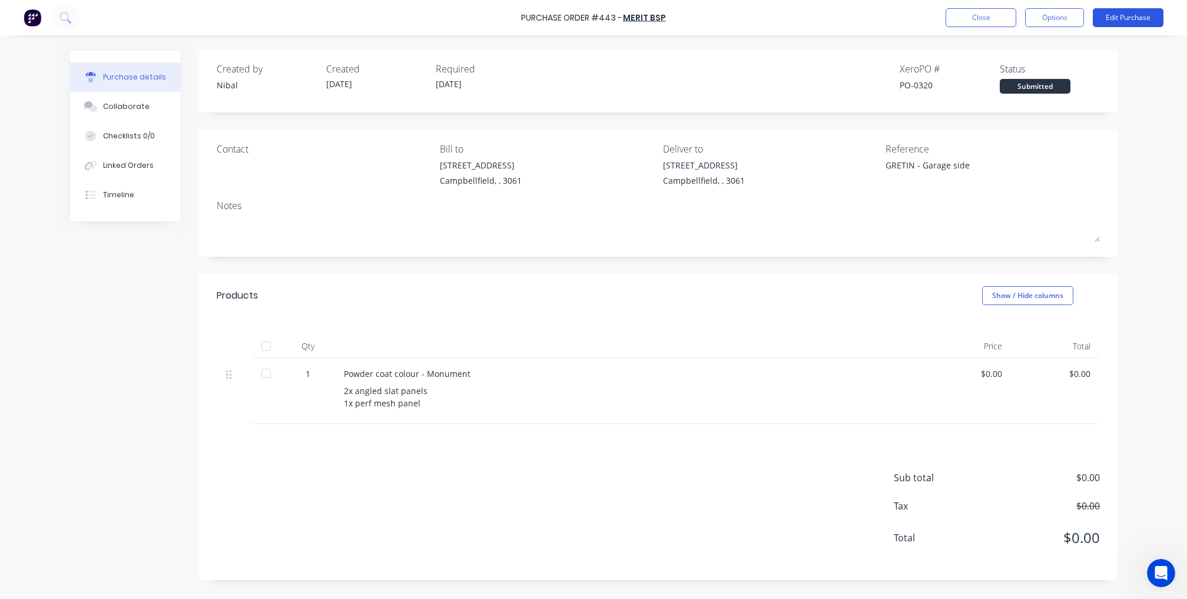
click at [1123, 20] on button "Edit Purchase" at bounding box center [1128, 17] width 71 height 19
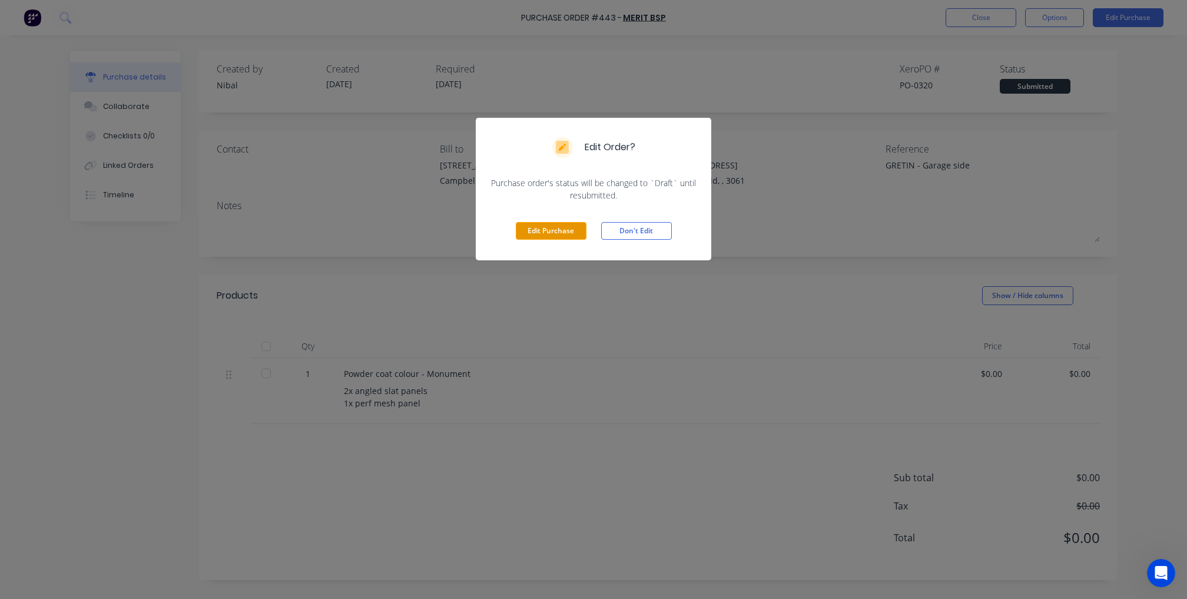
click at [542, 224] on button "Edit Purchase" at bounding box center [551, 231] width 71 height 18
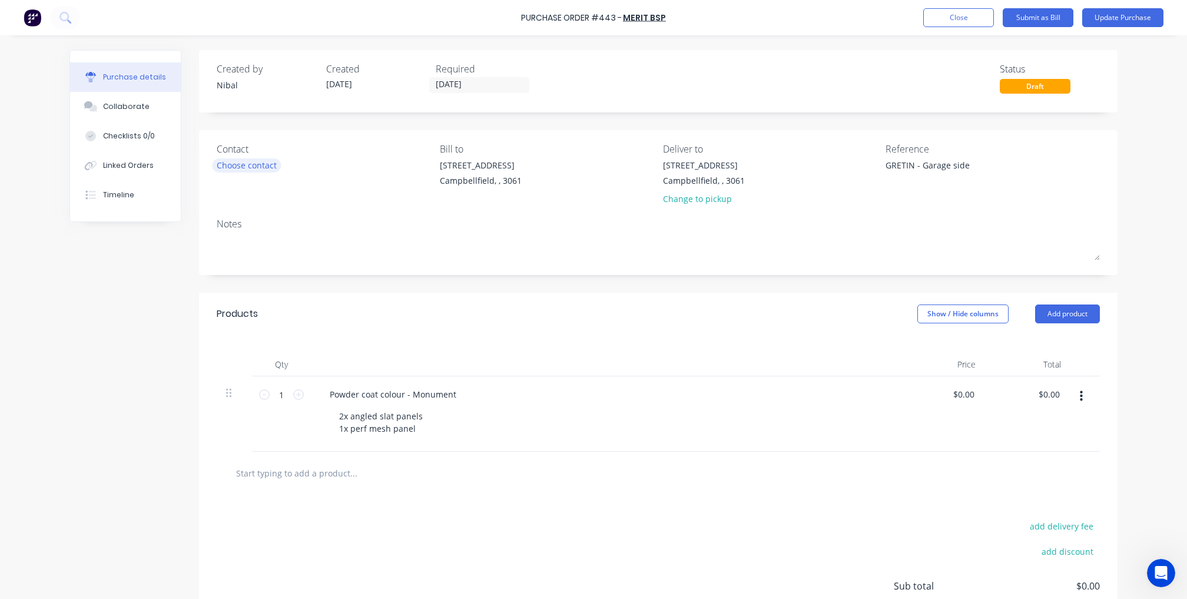
click at [252, 167] on div "Choose contact" at bounding box center [247, 165] width 60 height 12
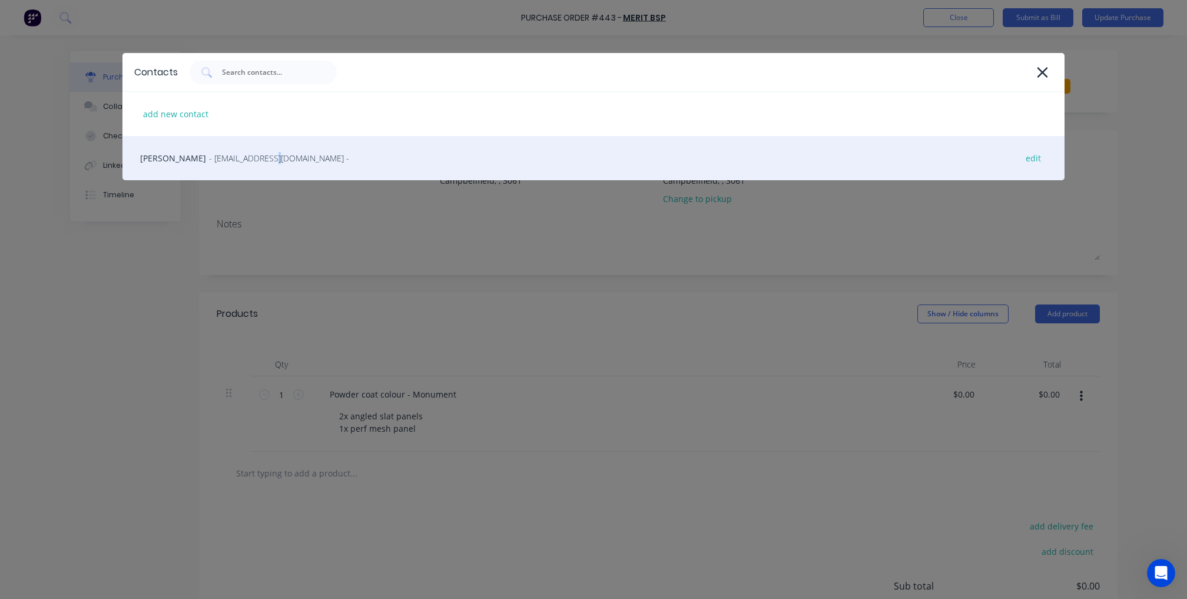
click at [243, 157] on span "- BSP@MERITCON.COM.AU -" at bounding box center [279, 158] width 140 height 12
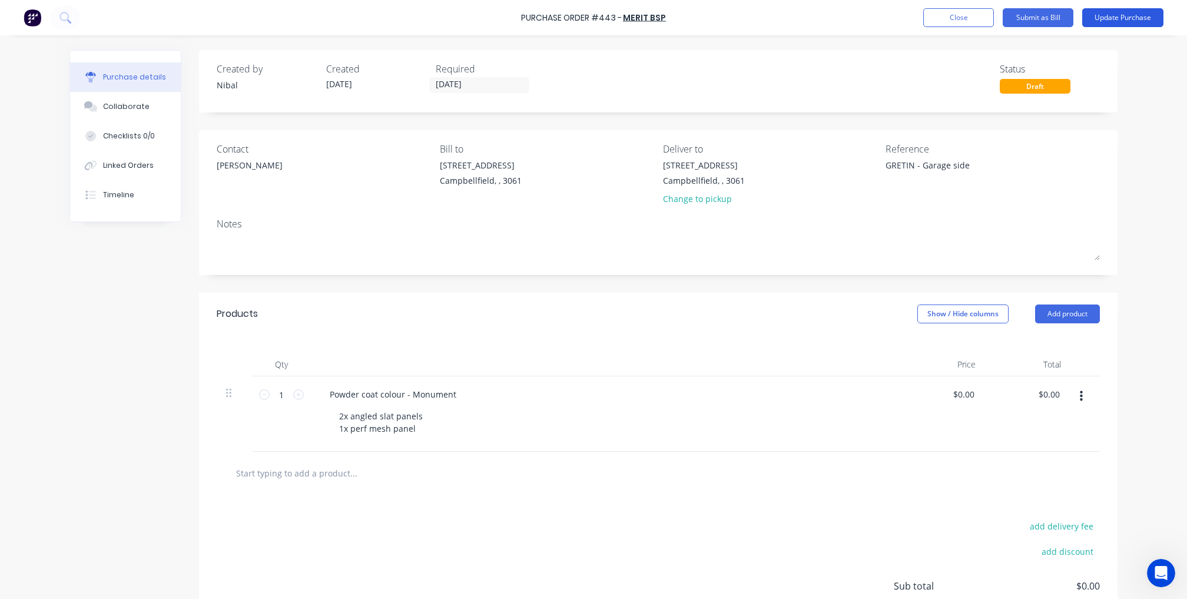
click at [1112, 16] on button "Update Purchase" at bounding box center [1122, 17] width 81 height 19
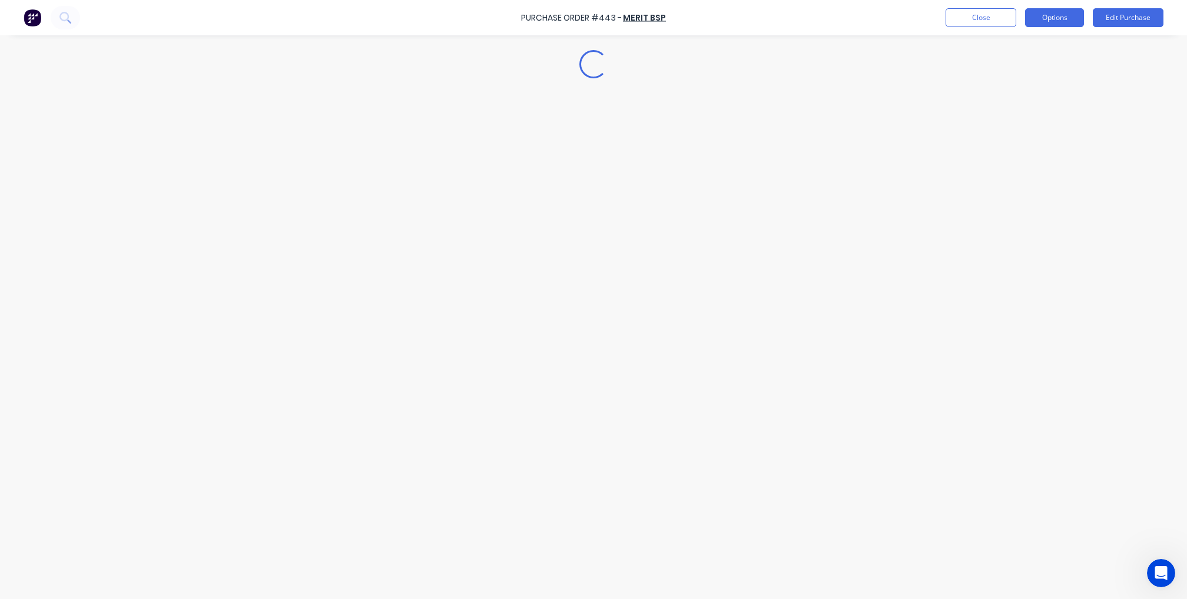
click at [1063, 19] on button "Options" at bounding box center [1054, 17] width 59 height 19
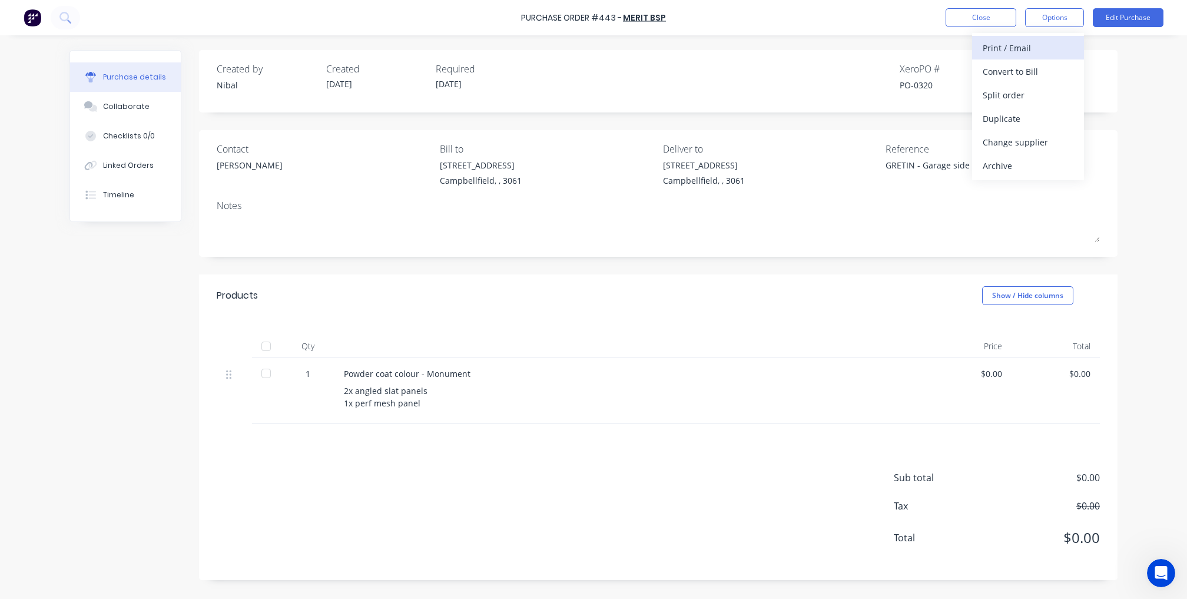
click at [1047, 51] on div "Print / Email" at bounding box center [1028, 47] width 91 height 17
click at [1010, 98] on div "Without pricing" at bounding box center [1028, 95] width 91 height 17
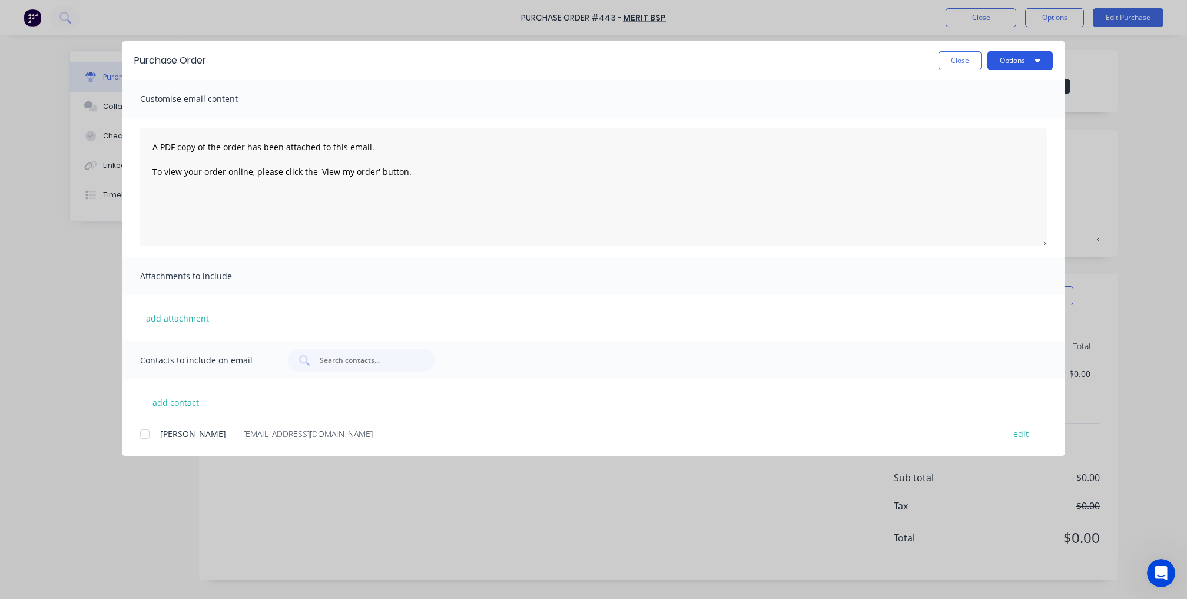
click at [1006, 64] on button "Options" at bounding box center [1019, 60] width 65 height 19
click at [956, 118] on div "Print" at bounding box center [996, 113] width 91 height 17
click at [963, 60] on button "Close" at bounding box center [960, 60] width 43 height 19
type textarea "x"
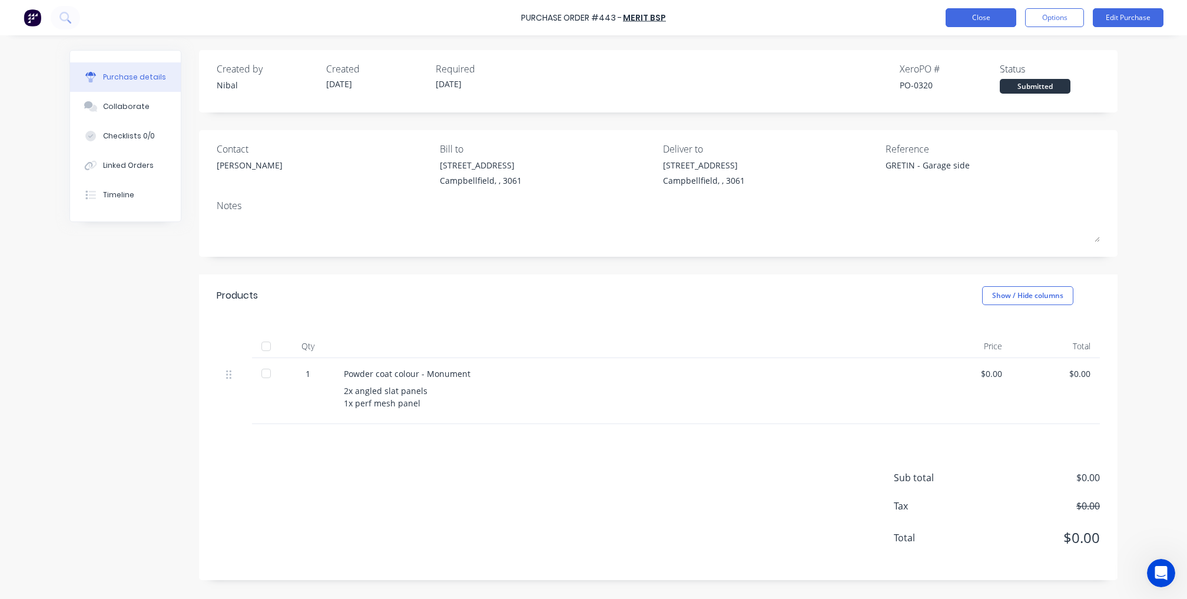
click at [977, 15] on button "Close" at bounding box center [981, 17] width 71 height 19
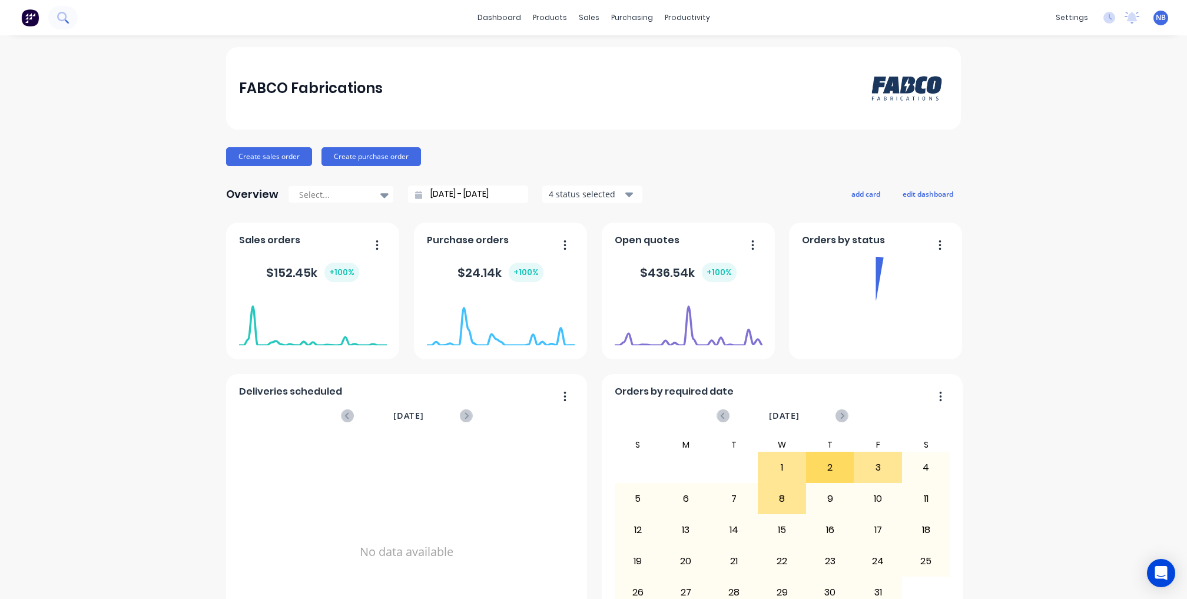
click at [61, 19] on icon at bounding box center [62, 17] width 11 height 11
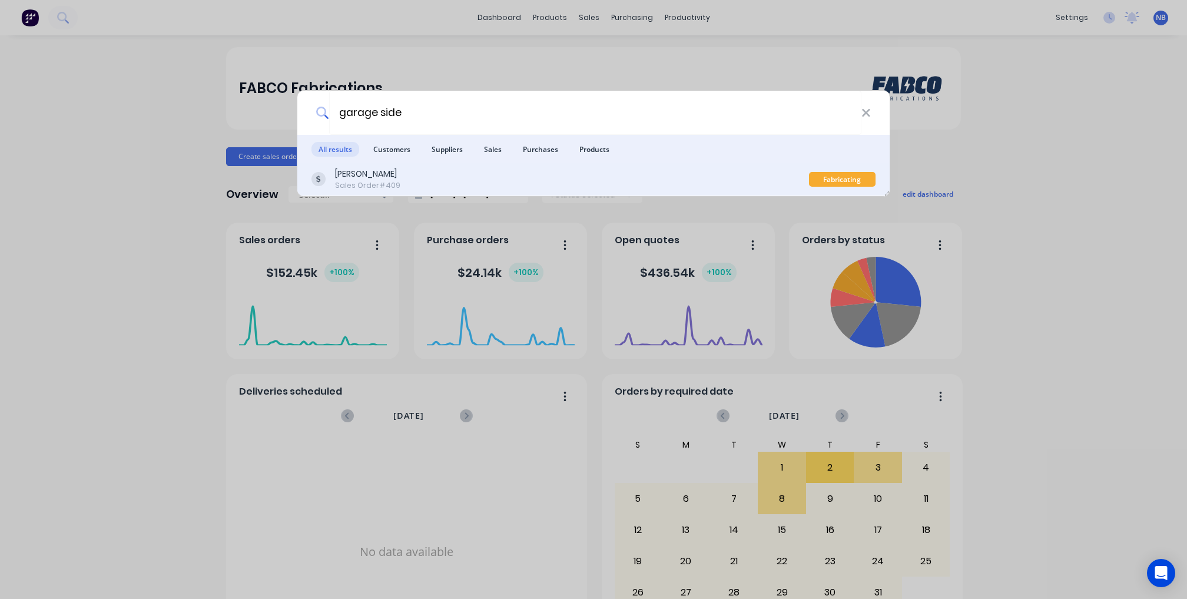
type input "garage side"
click at [429, 177] on div "Tinashe Vengesayi Sales Order #409" at bounding box center [560, 179] width 498 height 23
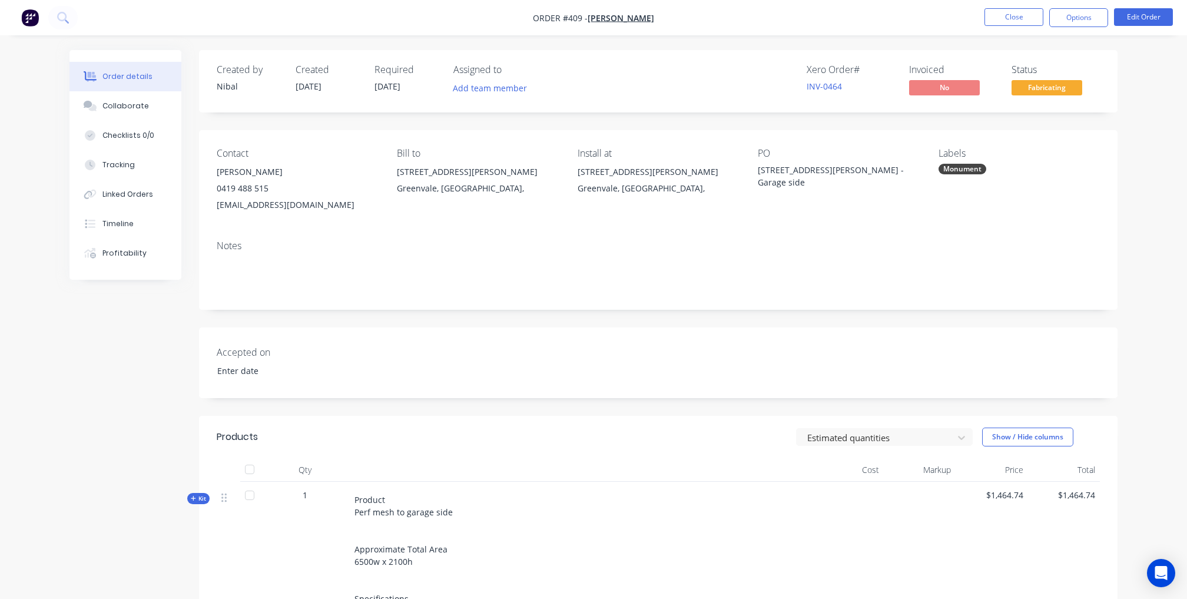
type input "15/09/2025"
click at [148, 114] on button "Collaborate" at bounding box center [125, 105] width 112 height 29
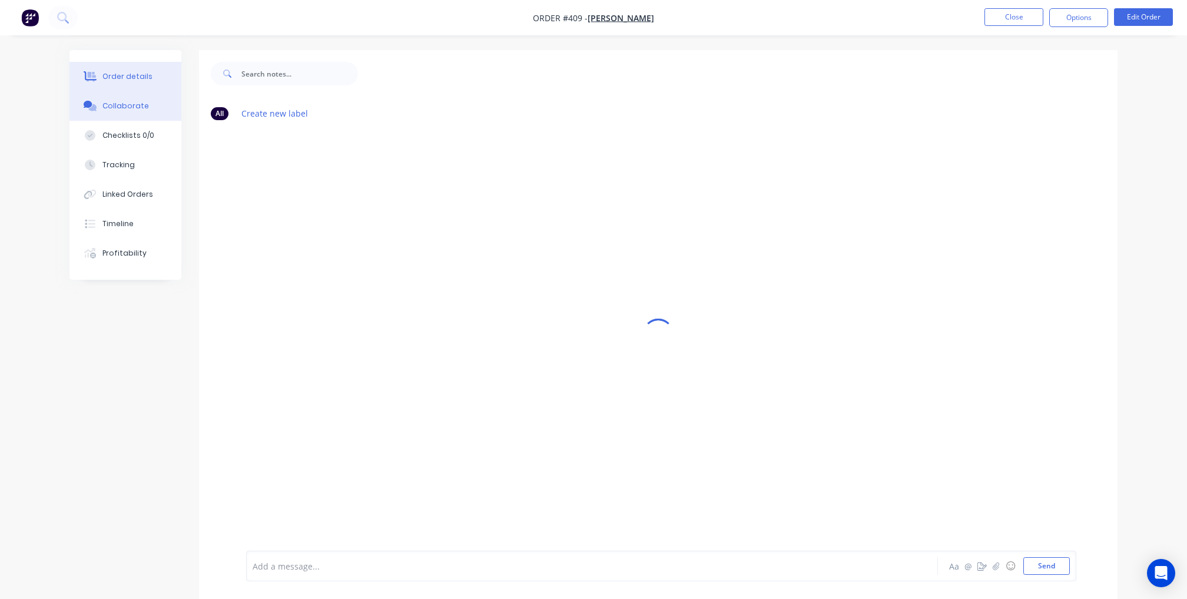
click at [134, 80] on div "Order details" at bounding box center [127, 76] width 50 height 11
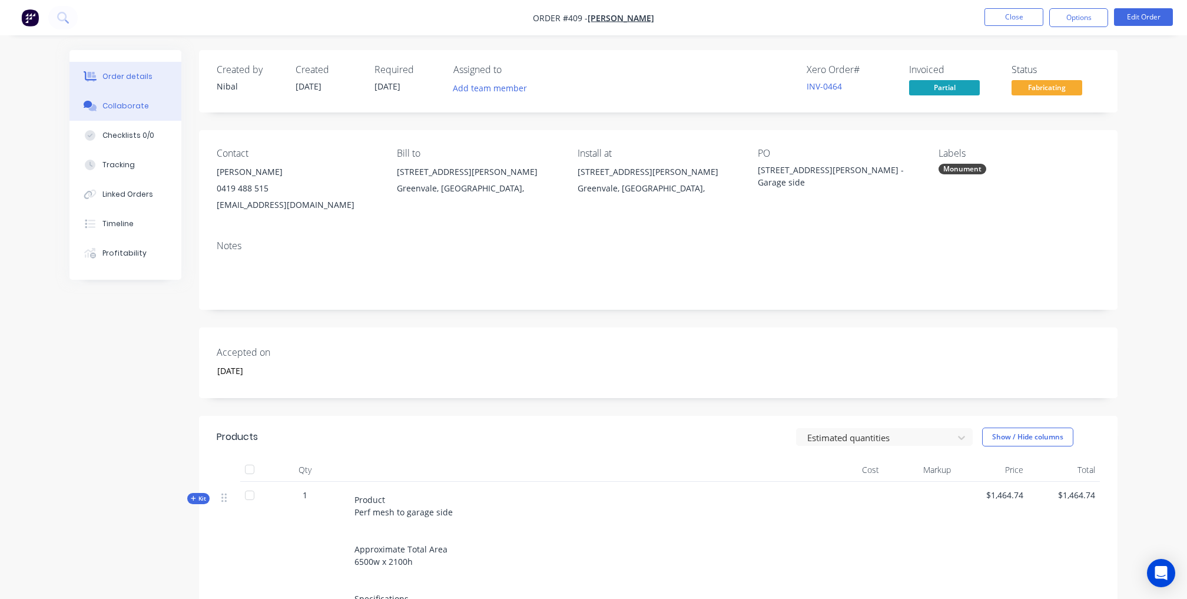
click at [125, 118] on button "Collaborate" at bounding box center [125, 105] width 112 height 29
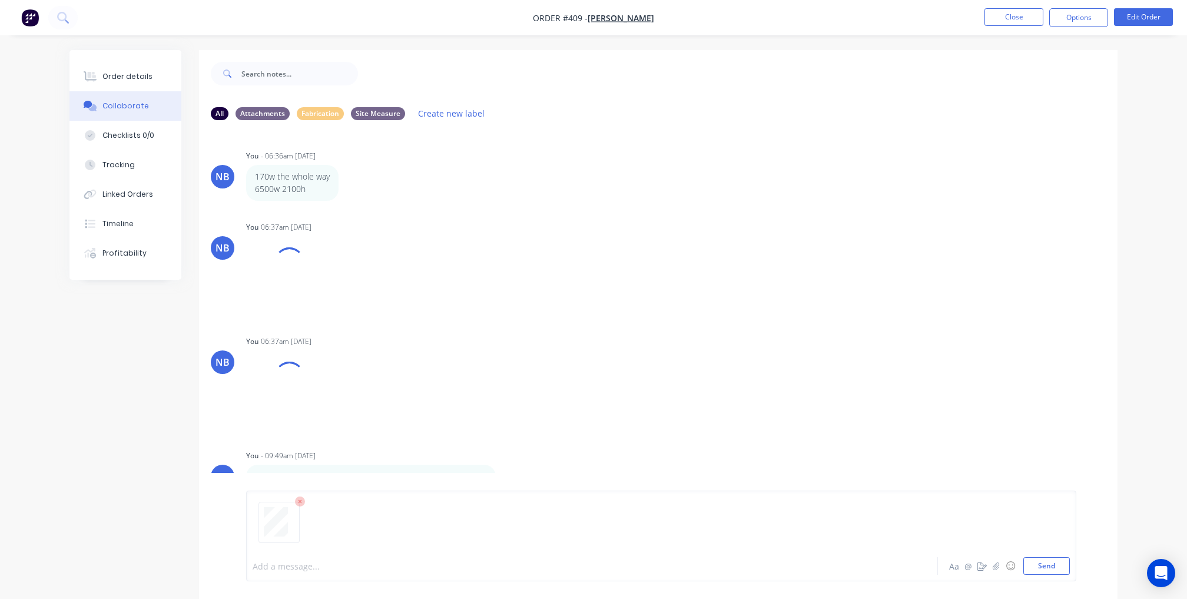
click at [341, 565] on div at bounding box center [559, 566] width 612 height 12
click at [326, 545] on p "Willow Hicks" at bounding box center [313, 545] width 66 height 12
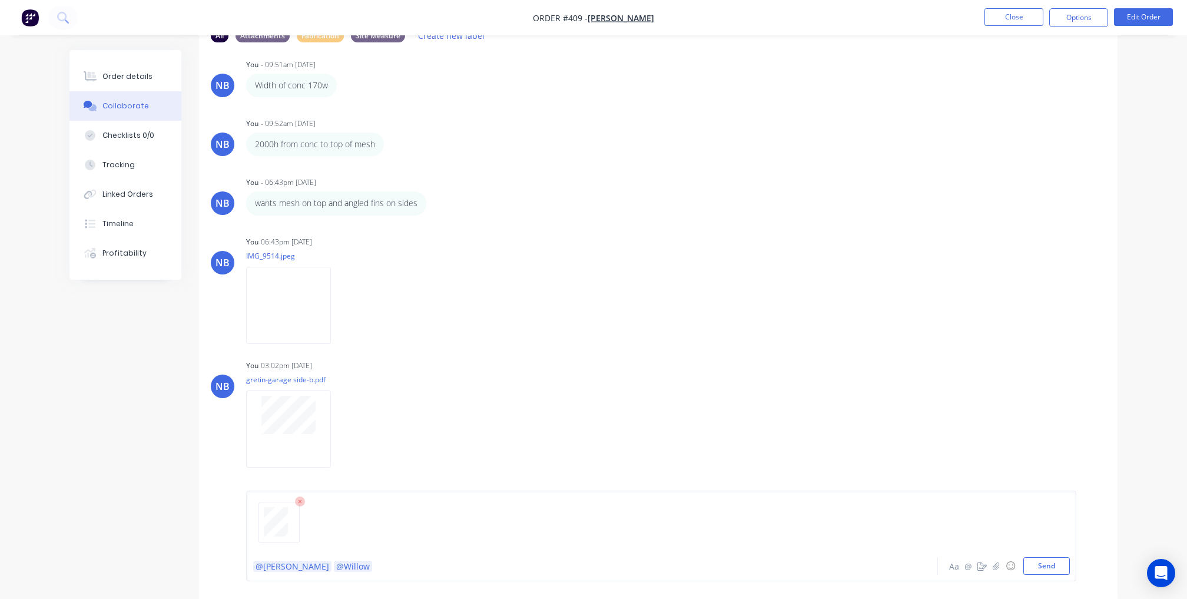
scroll to position [482, 0]
click at [1044, 563] on button "Send" at bounding box center [1046, 566] width 47 height 18
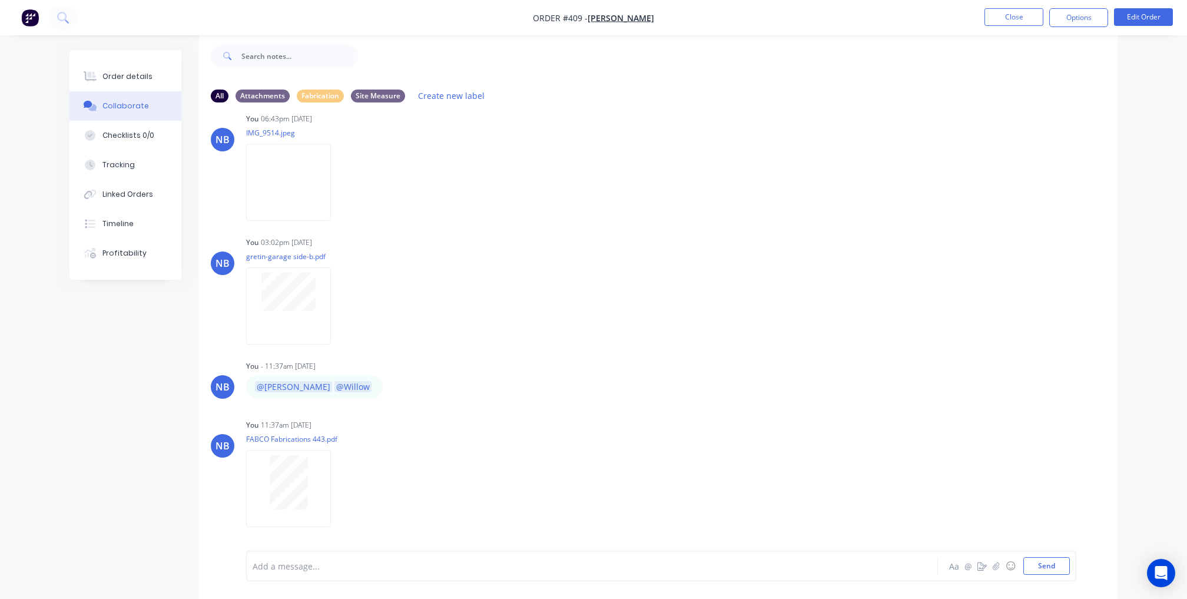
scroll to position [669, 0]
click at [135, 79] on div "Order details" at bounding box center [127, 76] width 50 height 11
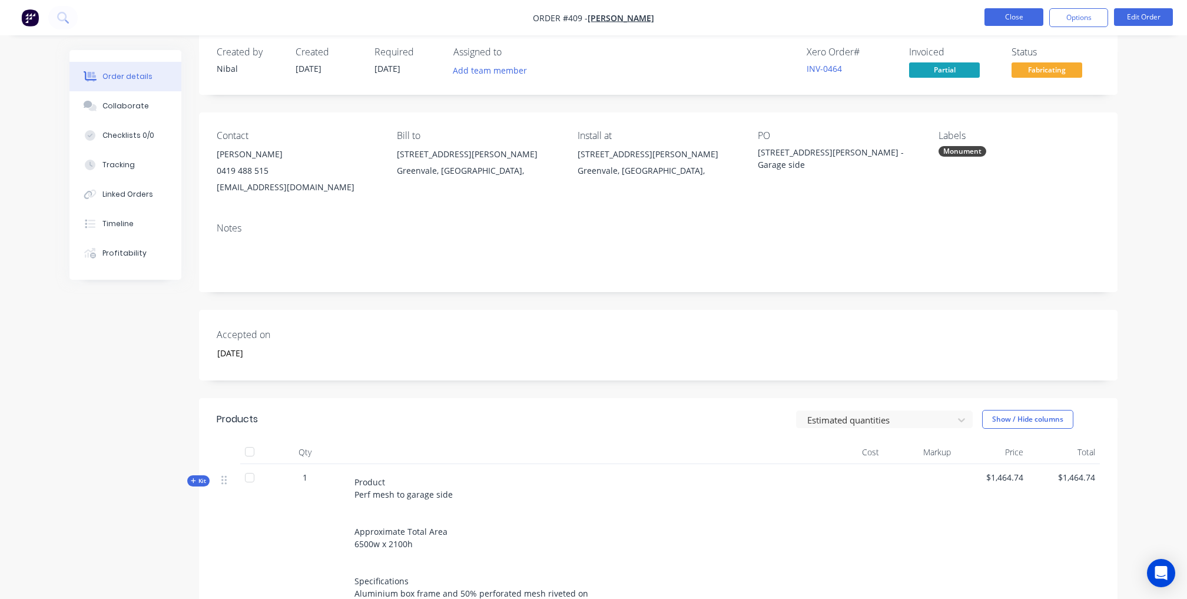
click at [994, 11] on button "Close" at bounding box center [1013, 17] width 59 height 18
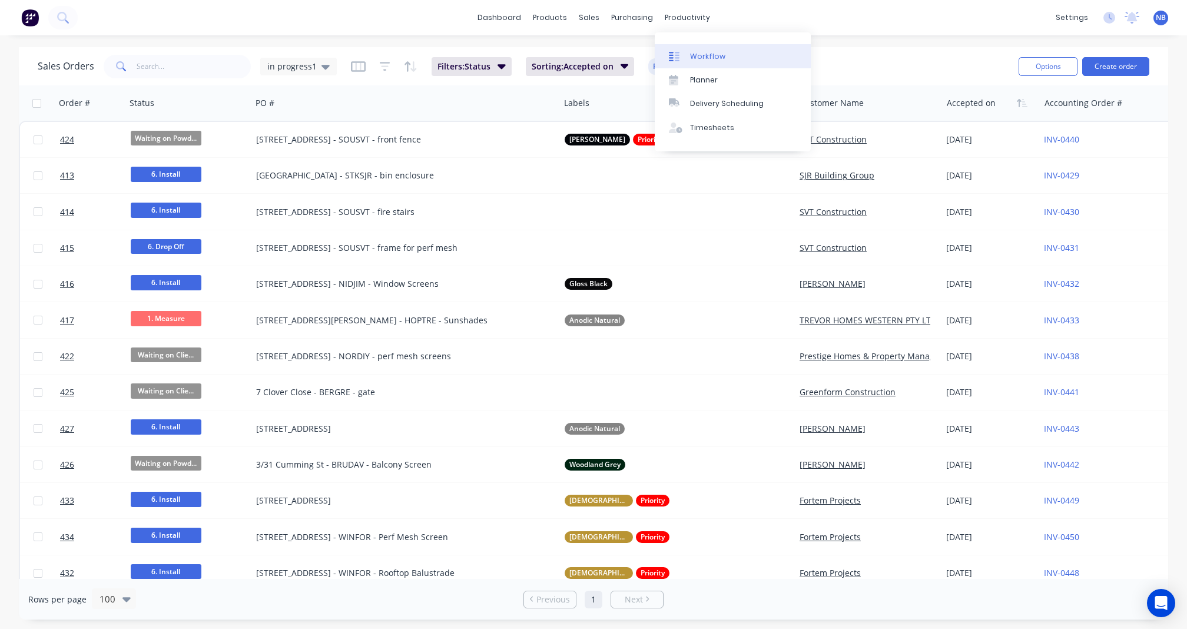
click at [679, 62] on icon at bounding box center [674, 56] width 11 height 11
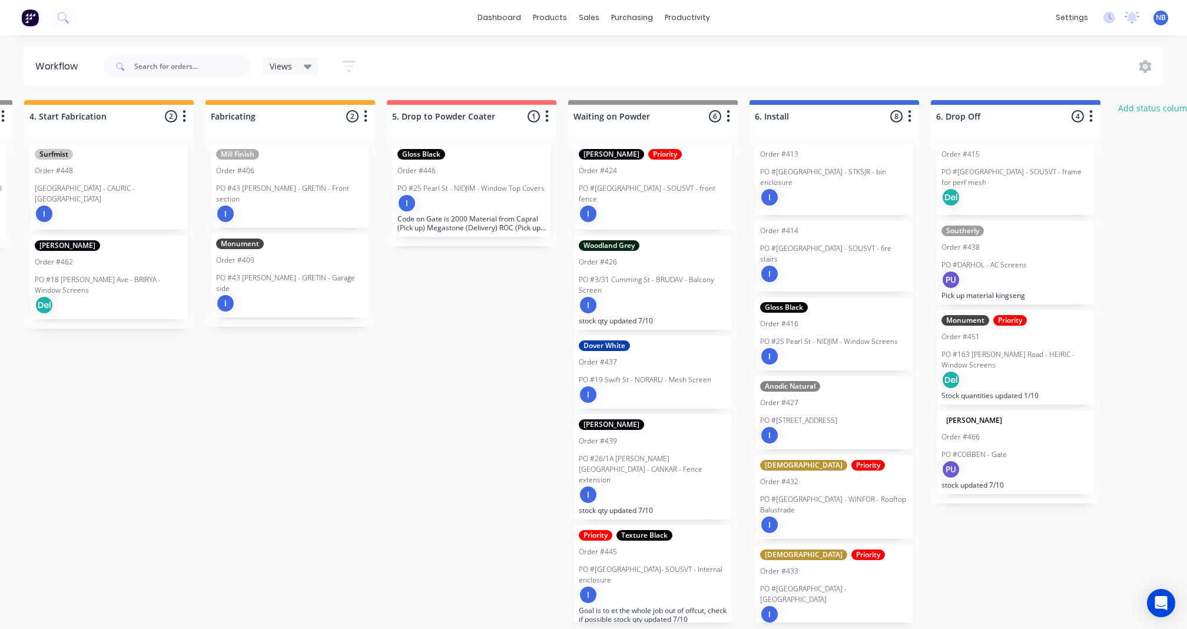
scroll to position [0, 1067]
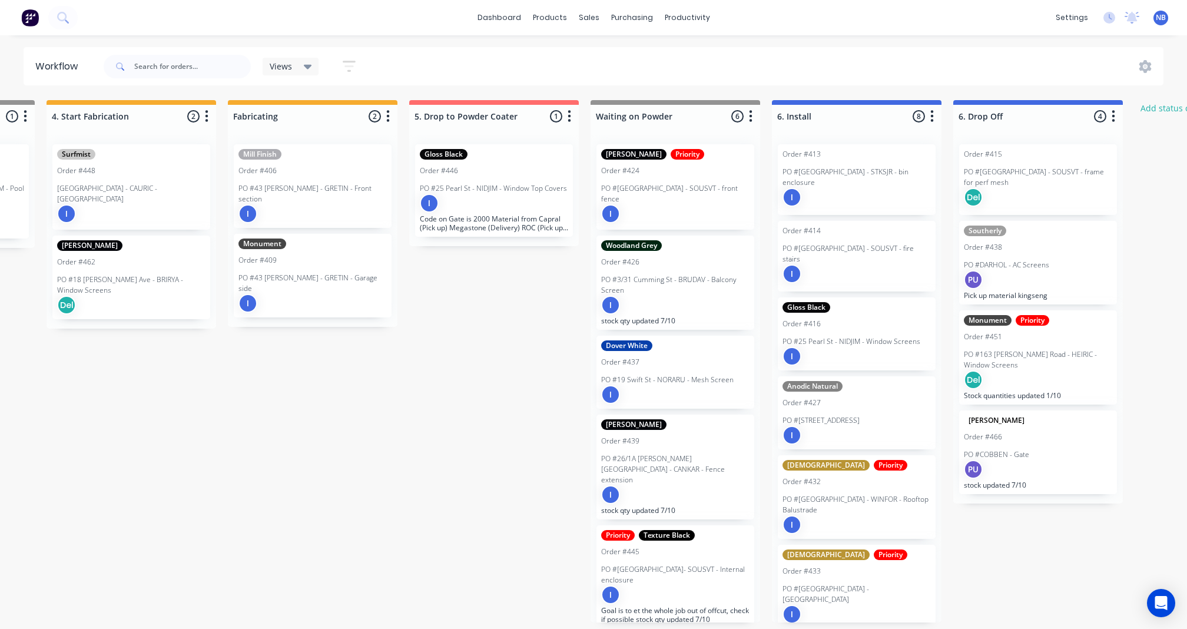
click at [526, 205] on div "I" at bounding box center [494, 203] width 148 height 19
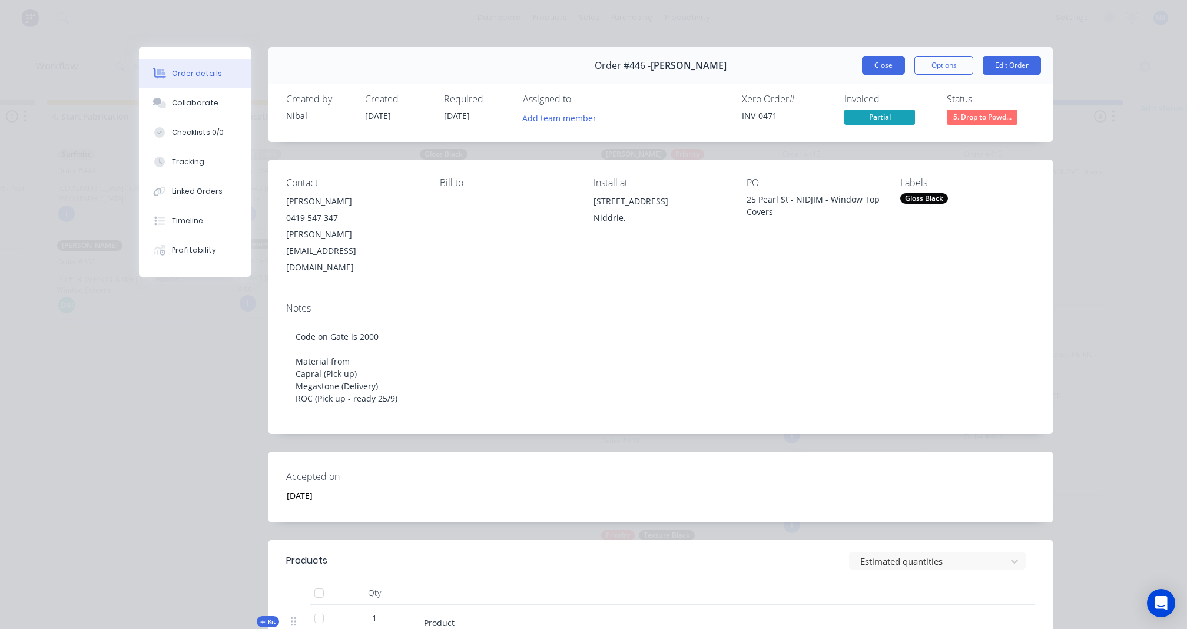
click at [896, 68] on button "Close" at bounding box center [883, 65] width 43 height 19
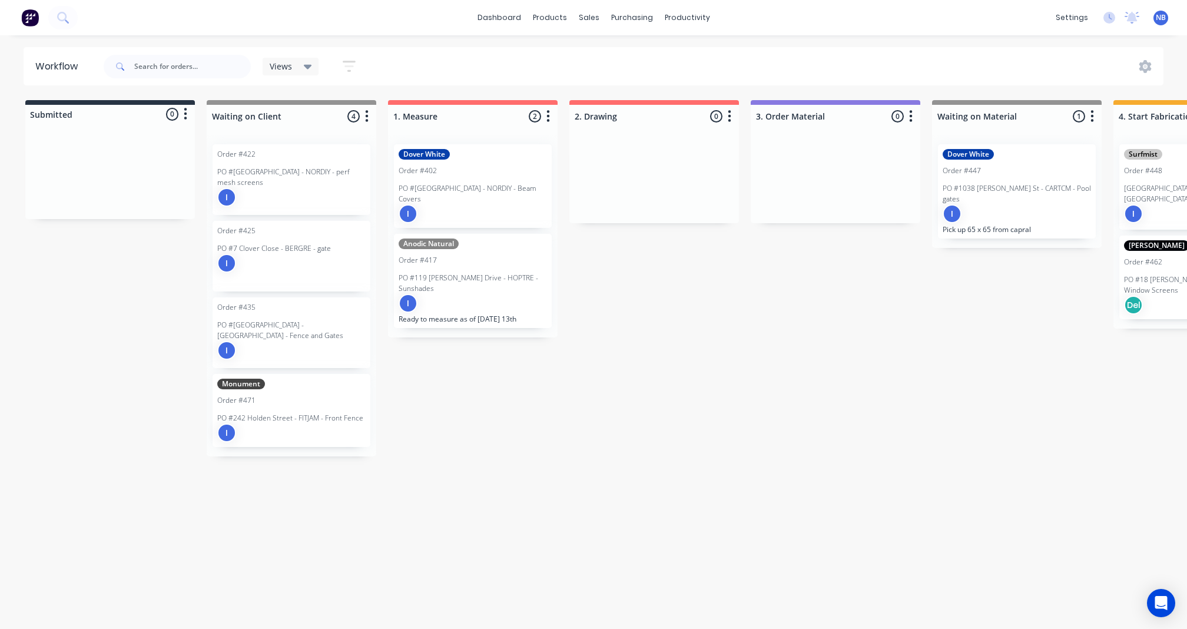
scroll to position [0, 0]
